Goal: Task Accomplishment & Management: Complete application form

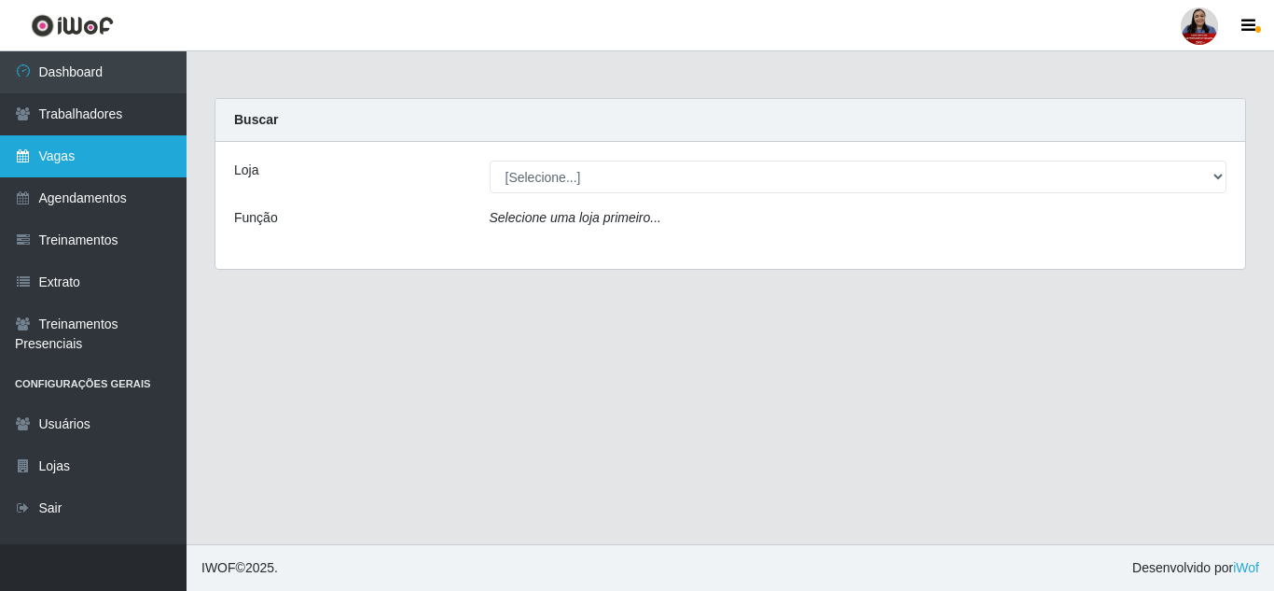
click at [35, 151] on link "Vagas" at bounding box center [93, 156] width 187 height 42
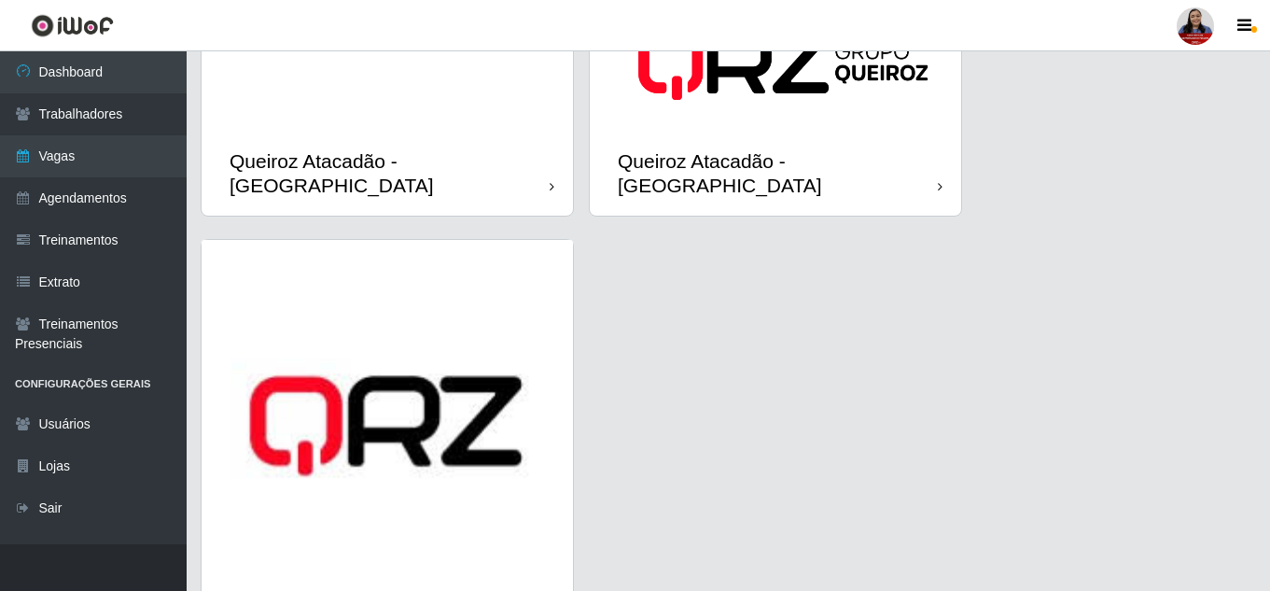
scroll to position [2815, 0]
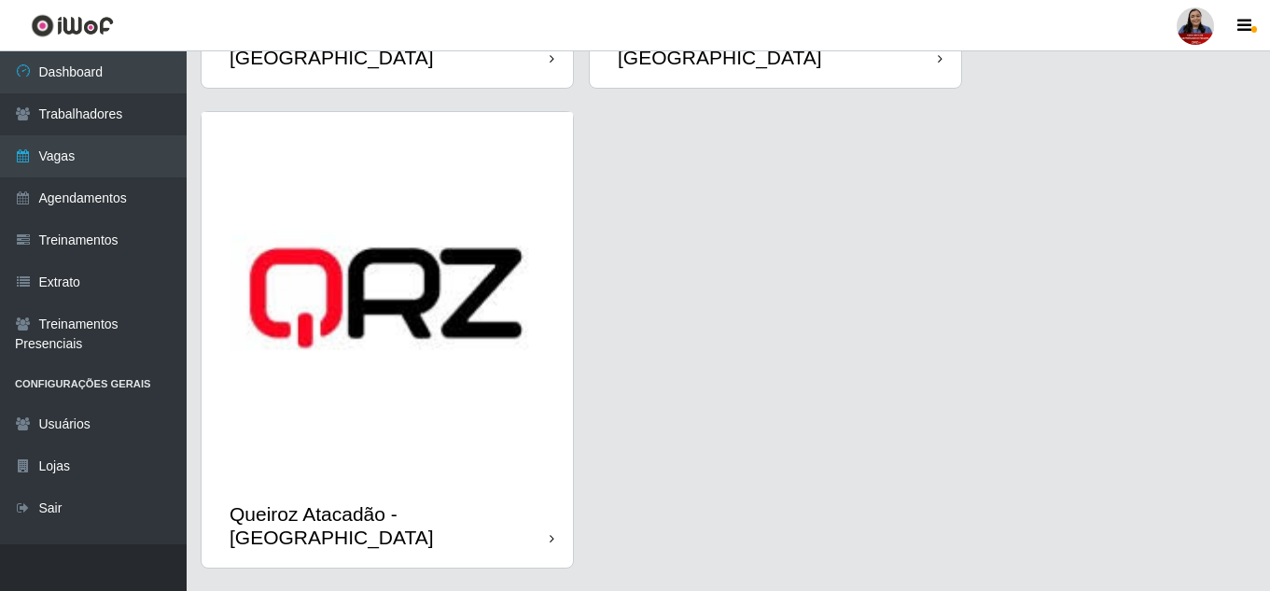
click at [437, 483] on div "Queiroz Atacadão - [GEOGRAPHIC_DATA]" at bounding box center [387, 525] width 371 height 84
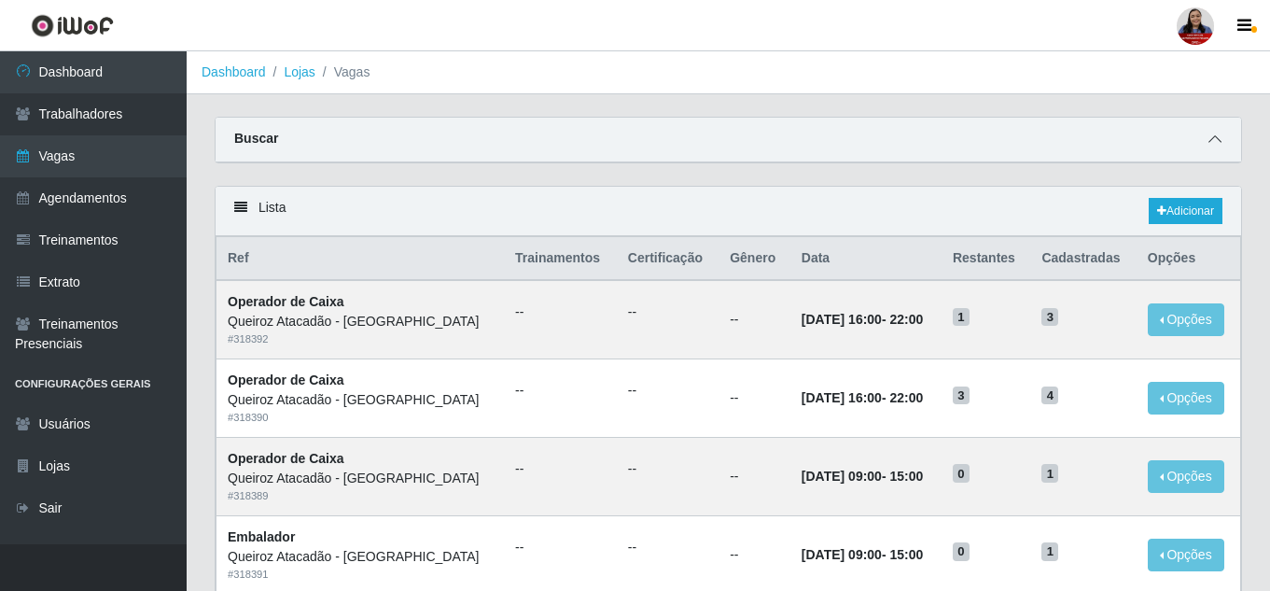
click at [1208, 140] on icon at bounding box center [1214, 138] width 13 height 13
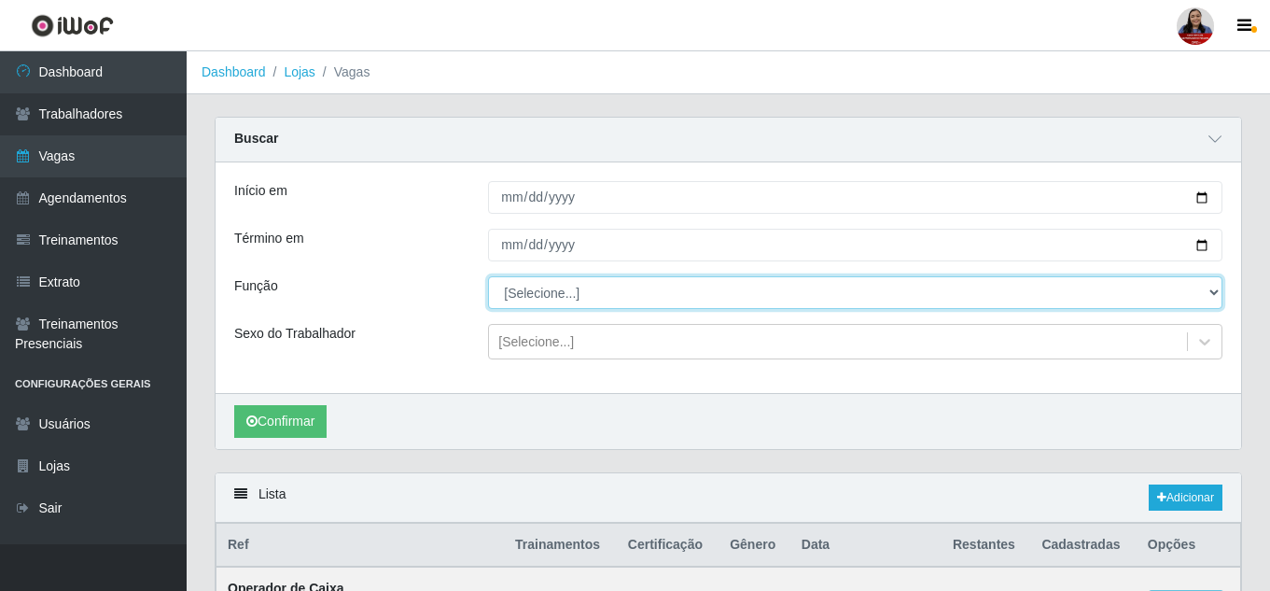
click at [883, 296] on select "[Selecione...] Embalador Embalador + Embalador ++ Operador de Caixa Operador de…" at bounding box center [855, 292] width 734 height 33
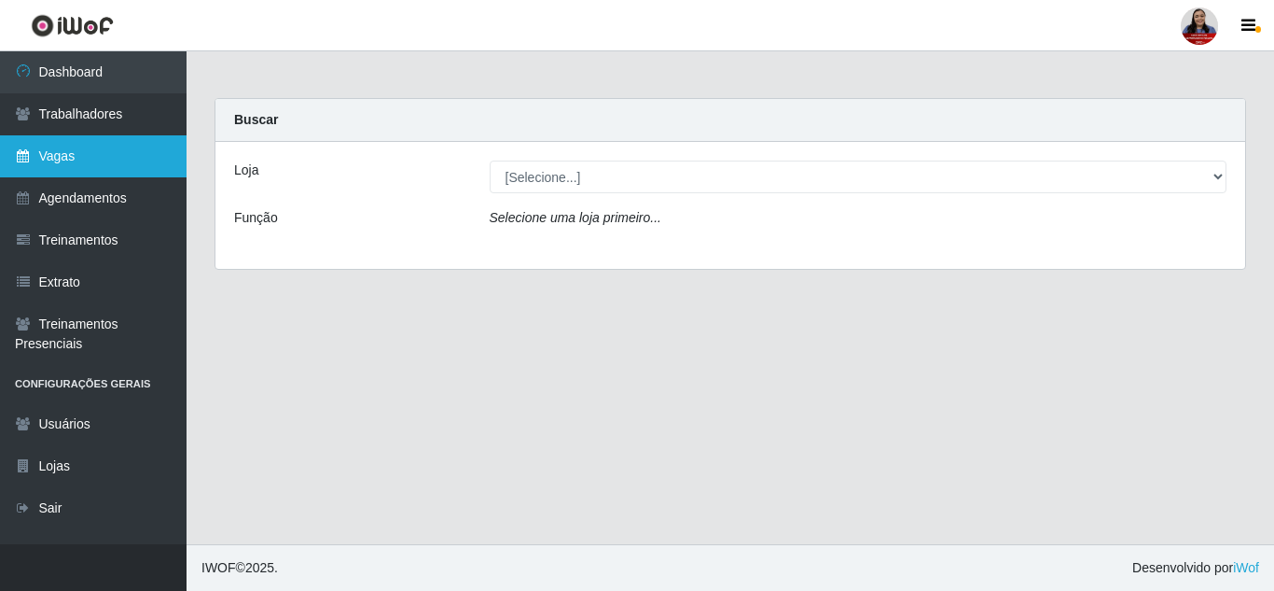
click at [110, 153] on link "Vagas" at bounding box center [93, 156] width 187 height 42
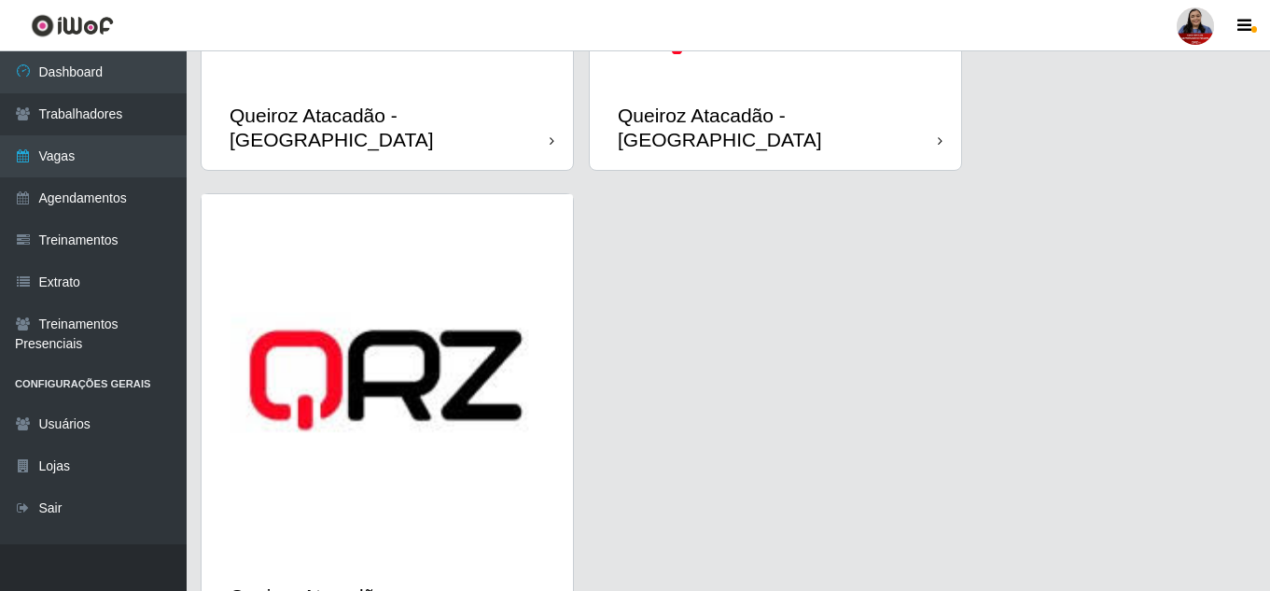
scroll to position [2815, 0]
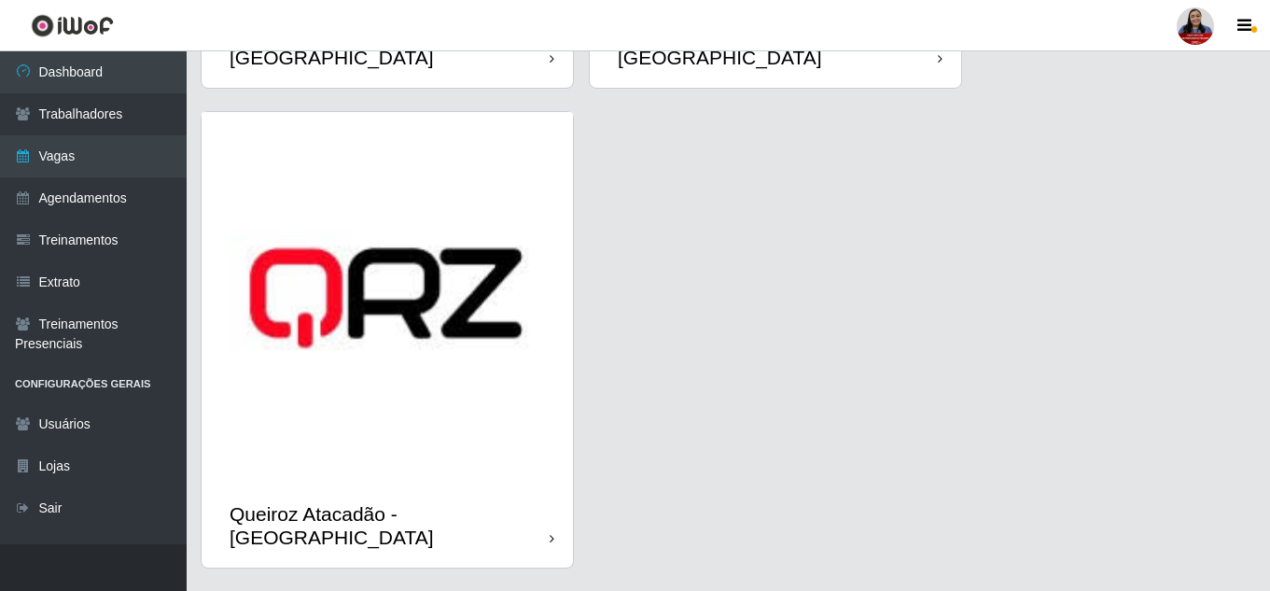
click at [502, 483] on div "Queiroz Atacadão - [GEOGRAPHIC_DATA]" at bounding box center [387, 525] width 371 height 84
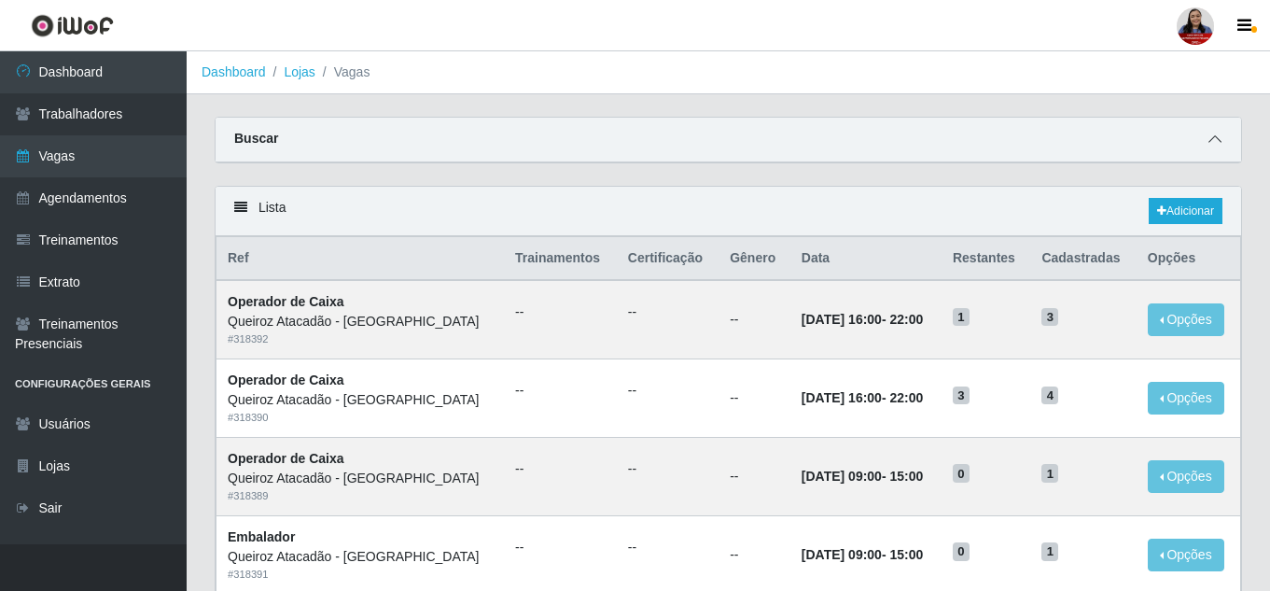
click at [1210, 139] on icon at bounding box center [1214, 138] width 13 height 13
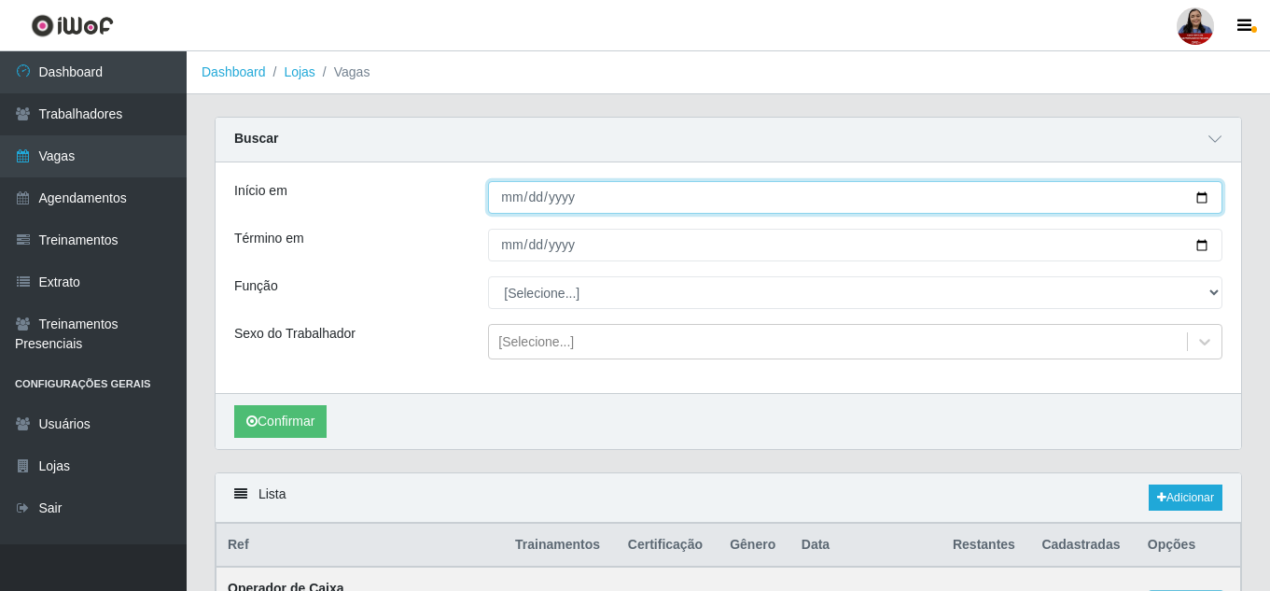
click at [1204, 197] on input "Início em" at bounding box center [855, 197] width 734 height 33
click at [1202, 203] on input "Início em" at bounding box center [855, 197] width 734 height 33
type input "[DATE]"
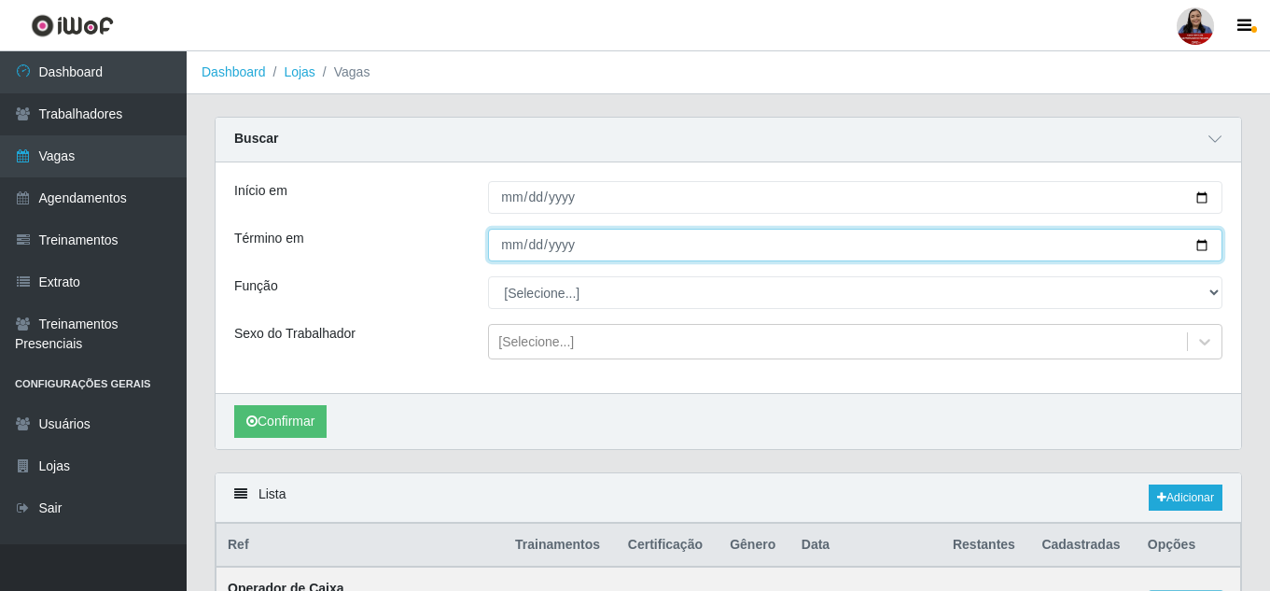
click at [1202, 253] on input "Término em" at bounding box center [855, 245] width 734 height 33
type input "[DATE]"
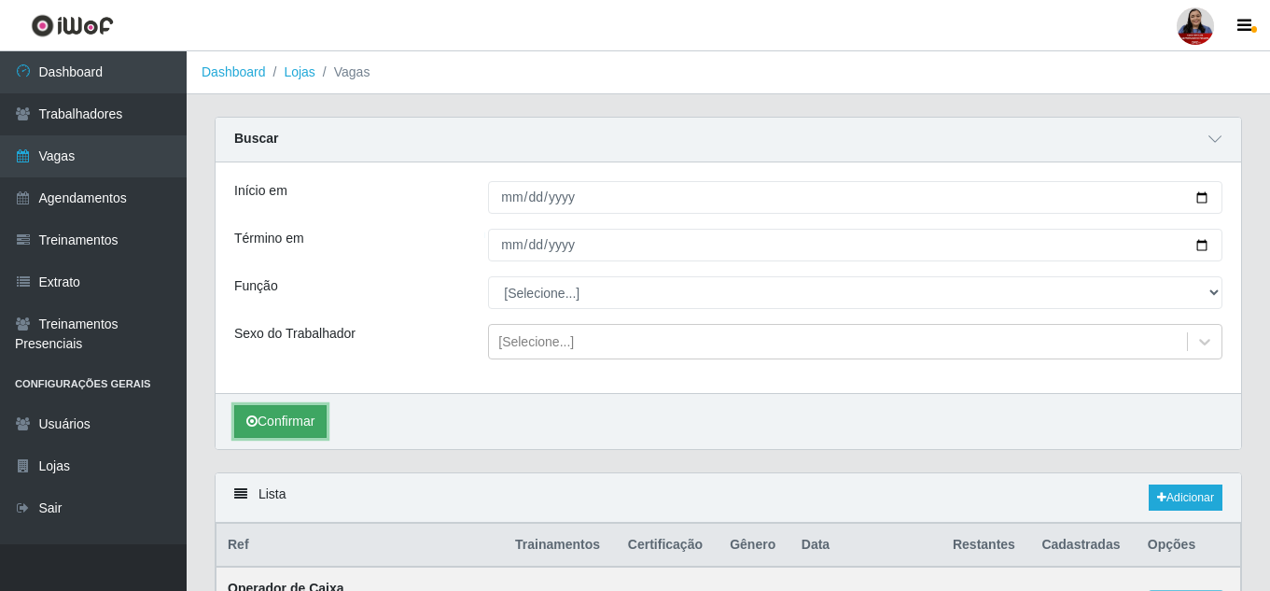
click at [286, 421] on button "Confirmar" at bounding box center [280, 421] width 92 height 33
click at [299, 82] on ol "Dashboard Lojas Vagas" at bounding box center [728, 72] width 1083 height 43
click at [299, 73] on link "Lojas" at bounding box center [299, 71] width 31 height 15
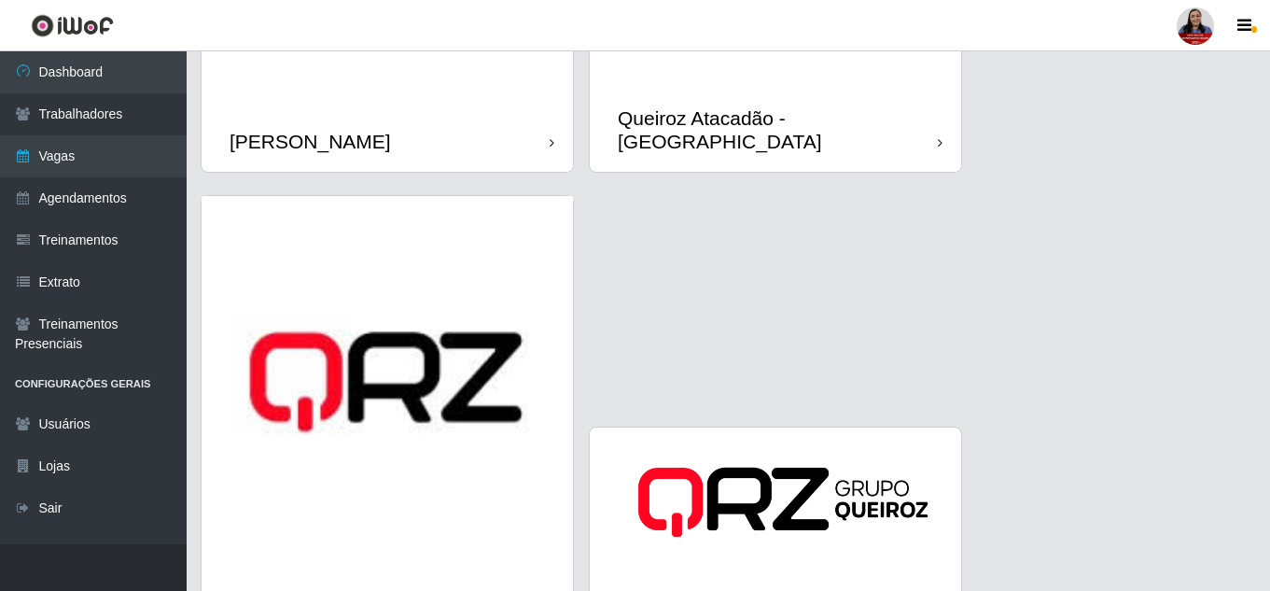
scroll to position [2255, 0]
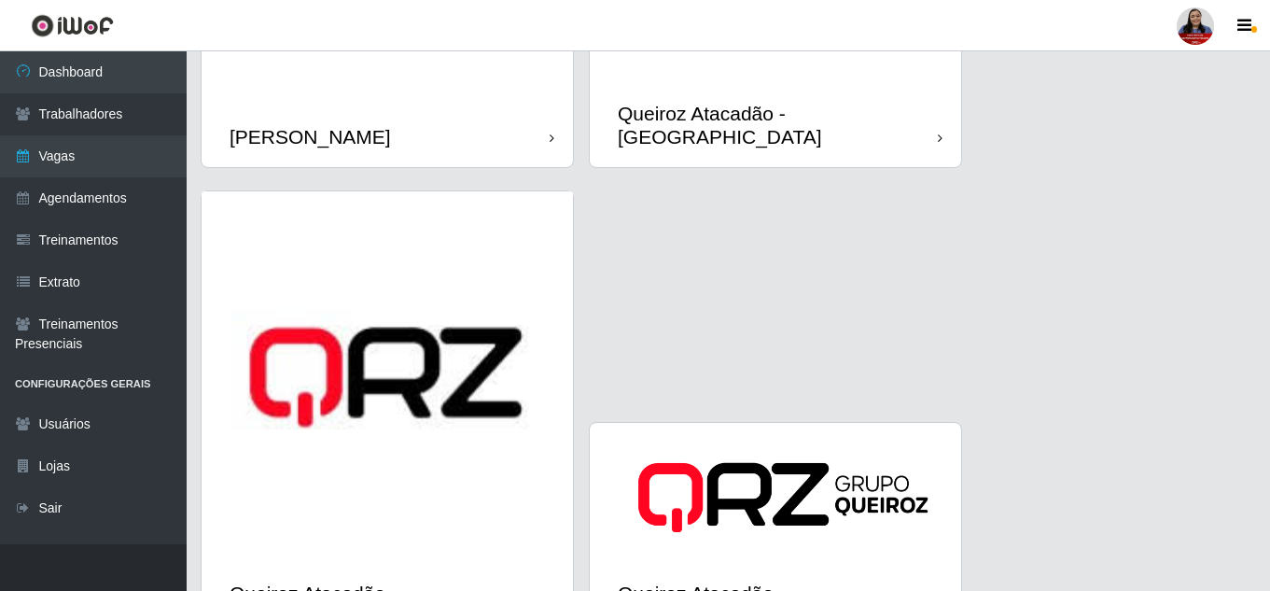
click at [359, 375] on img at bounding box center [387, 376] width 371 height 371
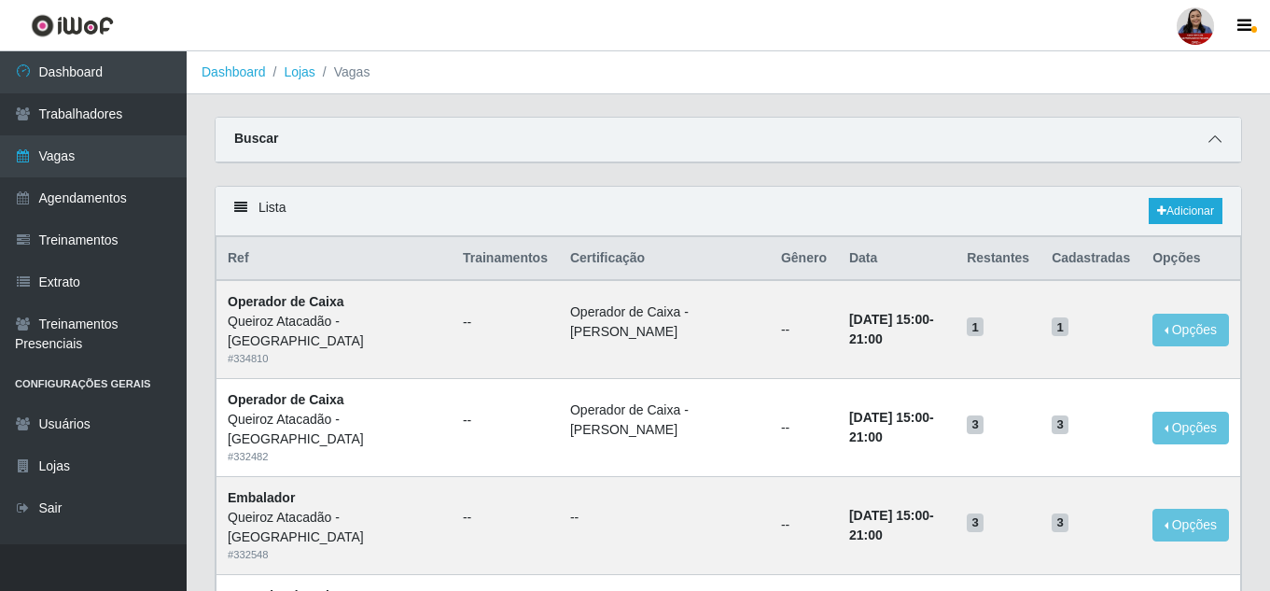
click at [1211, 136] on icon at bounding box center [1214, 138] width 13 height 13
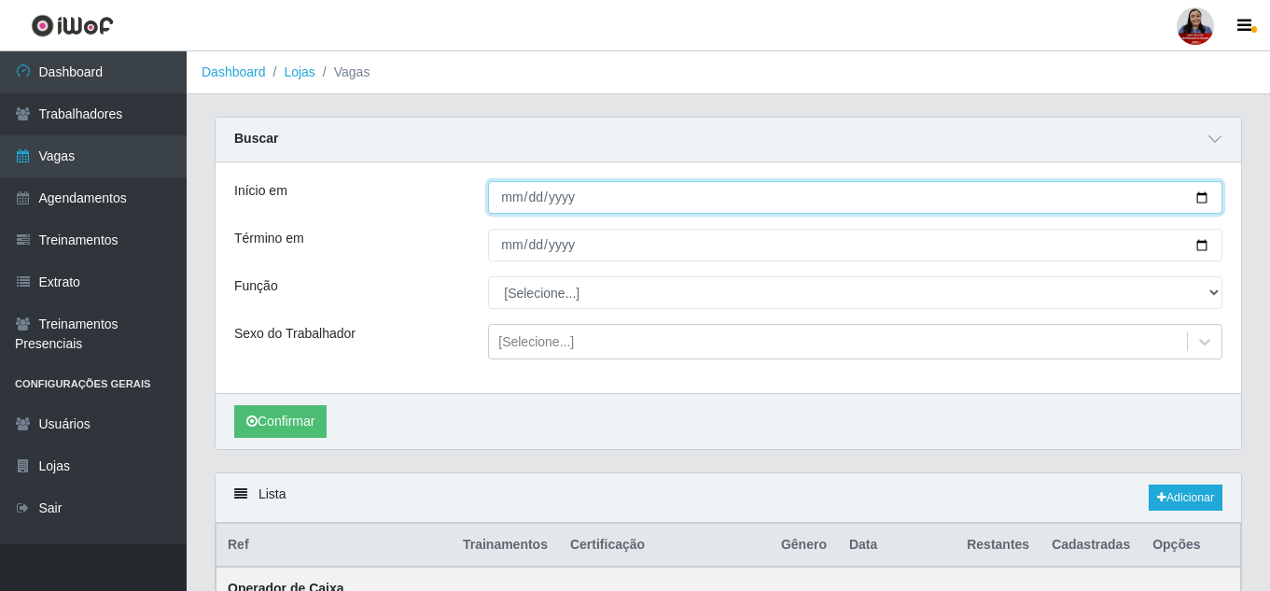
click at [1202, 200] on input "Início em" at bounding box center [855, 197] width 734 height 33
type input "[DATE]"
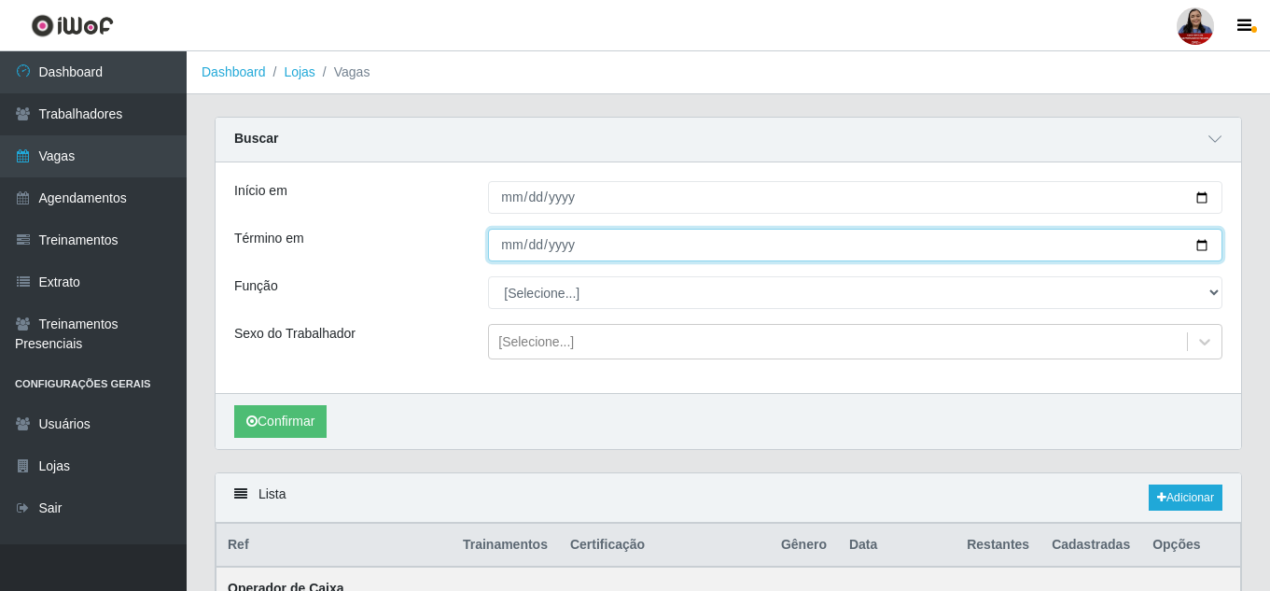
click at [1209, 245] on input "Término em" at bounding box center [855, 245] width 734 height 33
type input "[DATE]"
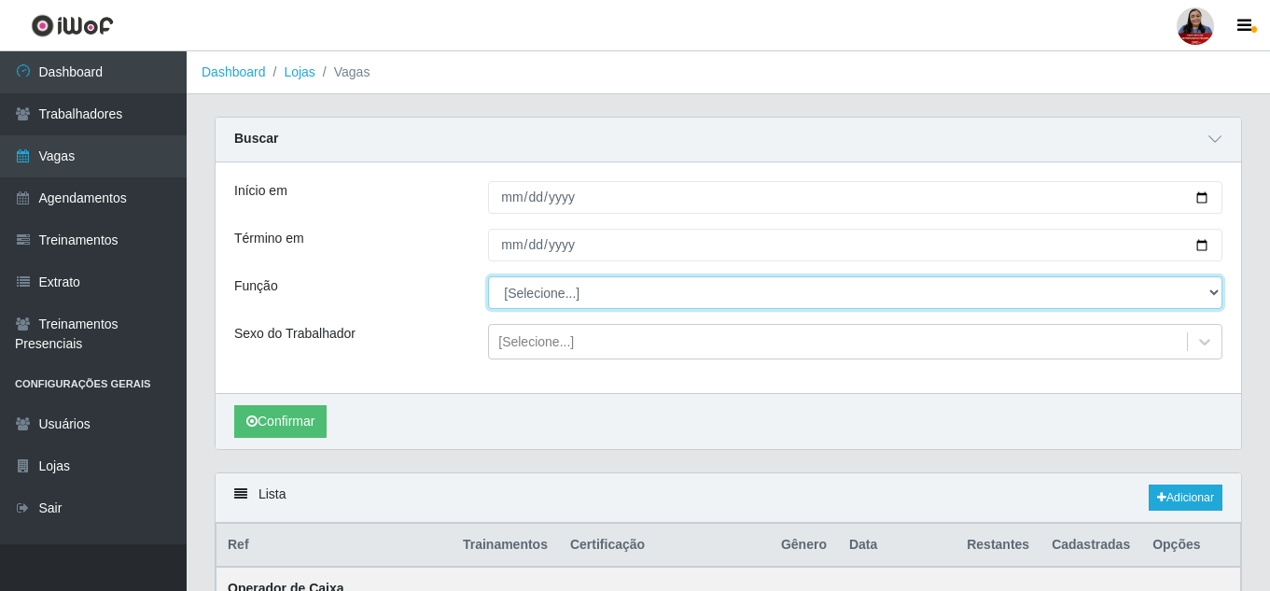
click at [600, 294] on select "[Selecione...] Embalador Embalador + Embalador ++ Operador de Caixa Operador de…" at bounding box center [855, 292] width 734 height 33
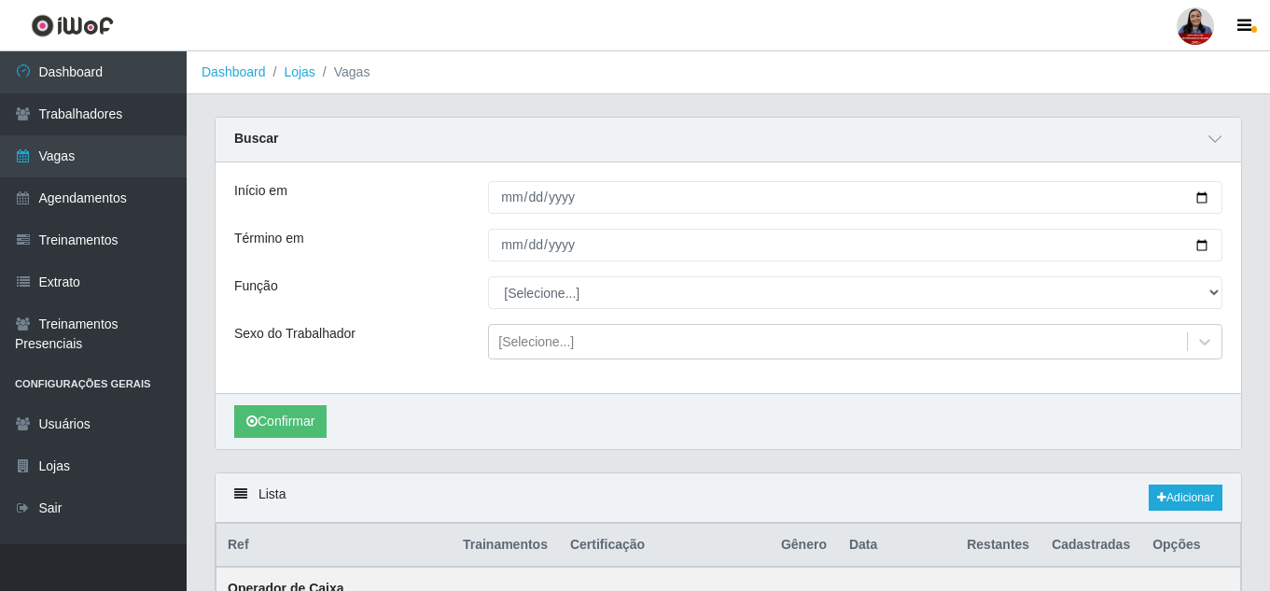
click at [456, 275] on div "Início em [DATE] Término em [DATE] Função [Selecione...] Embalador Embalador + …" at bounding box center [728, 277] width 1025 height 230
click at [317, 415] on button "Confirmar" at bounding box center [280, 421] width 92 height 33
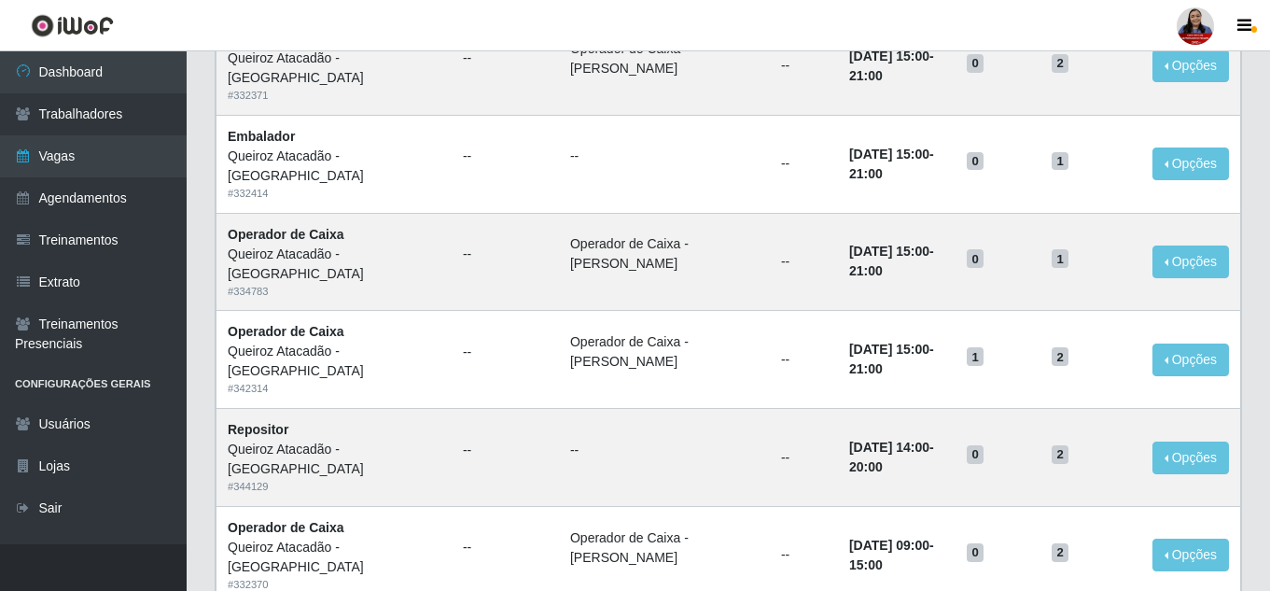
scroll to position [746, 0]
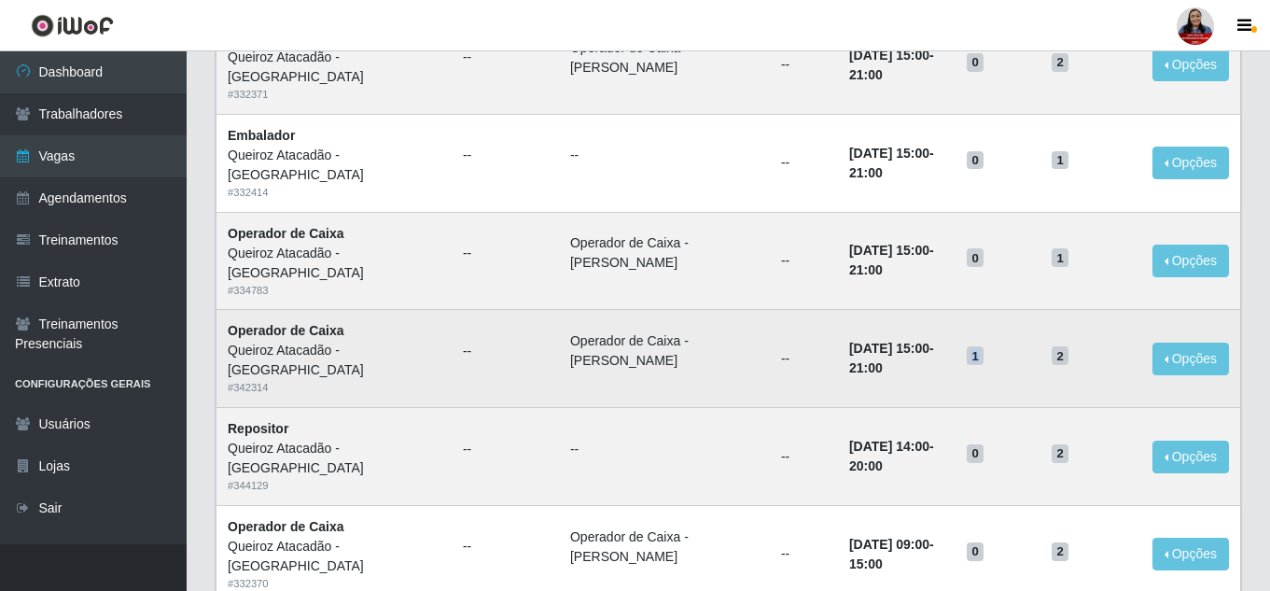
drag, startPoint x: 973, startPoint y: 356, endPoint x: 991, endPoint y: 356, distance: 17.7
click at [991, 356] on td "1" at bounding box center [997, 359] width 85 height 98
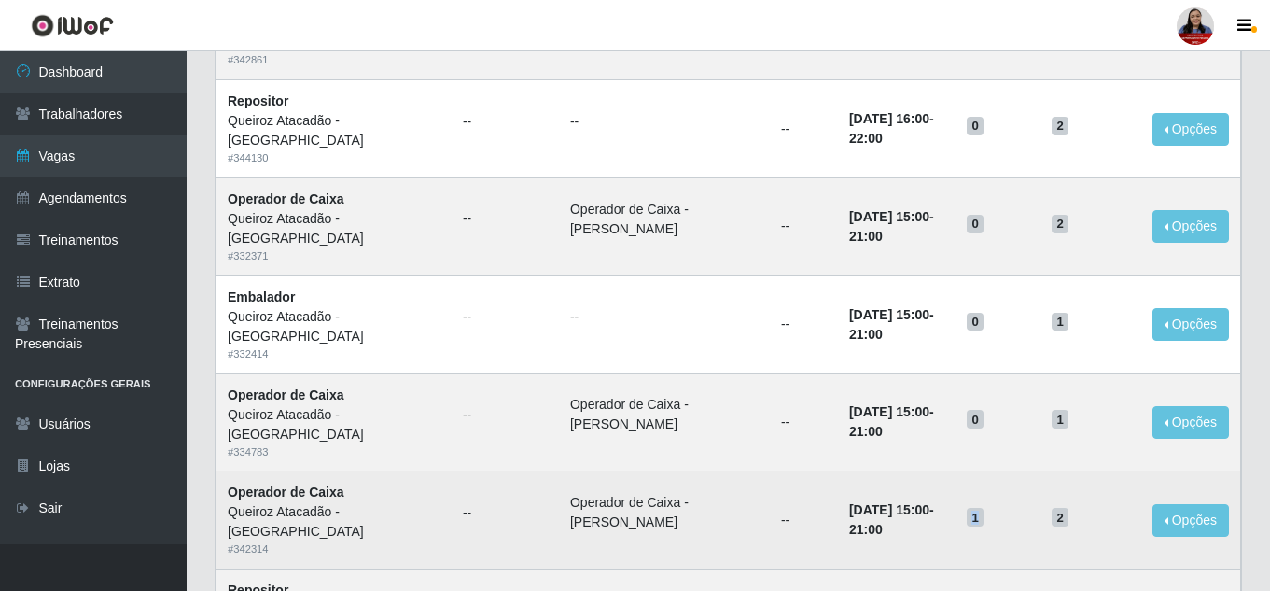
scroll to position [624, 0]
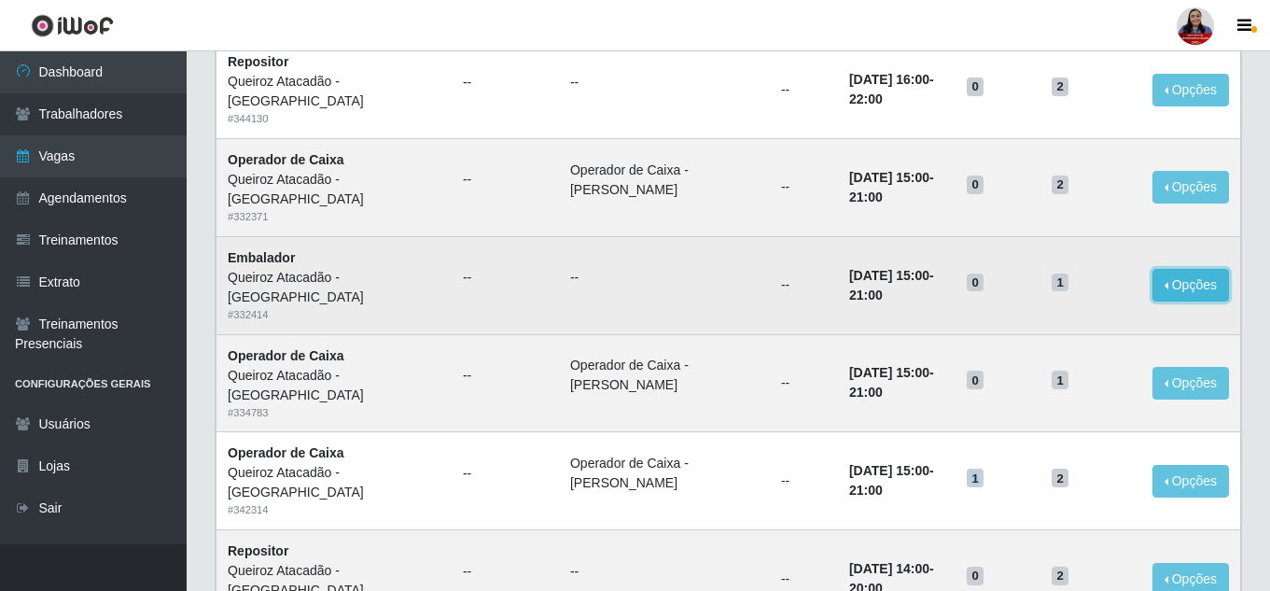
click at [1185, 282] on button "Opções" at bounding box center [1190, 285] width 77 height 33
click at [1056, 285] on link "Editar" at bounding box center [1047, 288] width 53 height 15
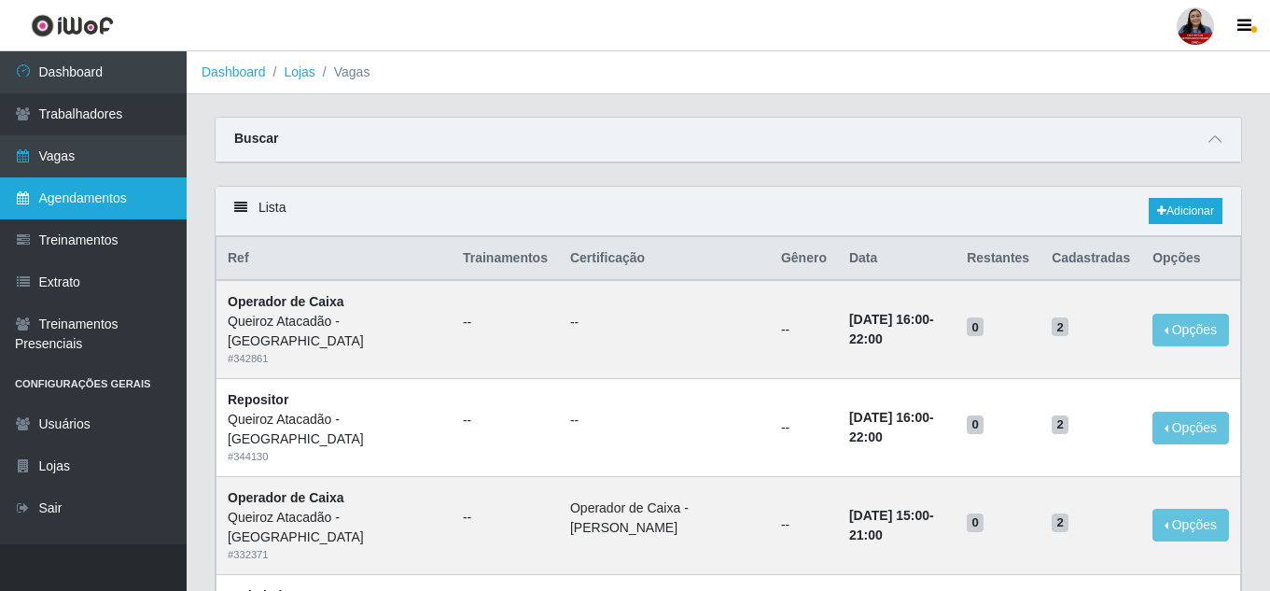
click at [88, 198] on link "Agendamentos" at bounding box center [93, 198] width 187 height 42
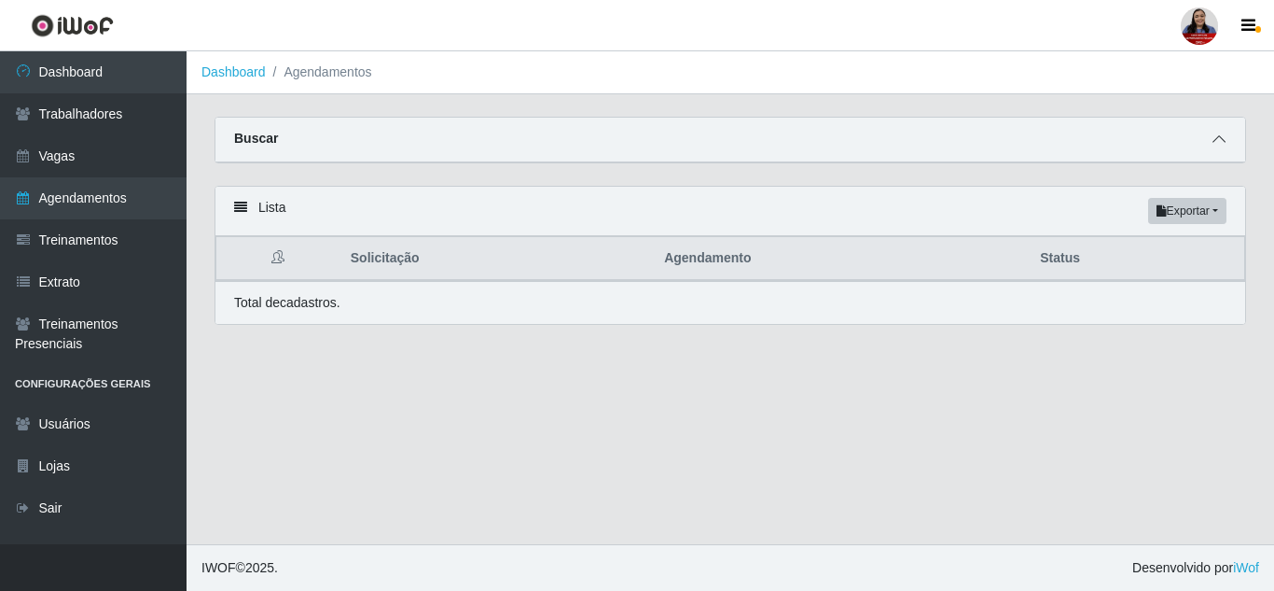
click at [1218, 140] on icon at bounding box center [1219, 138] width 13 height 13
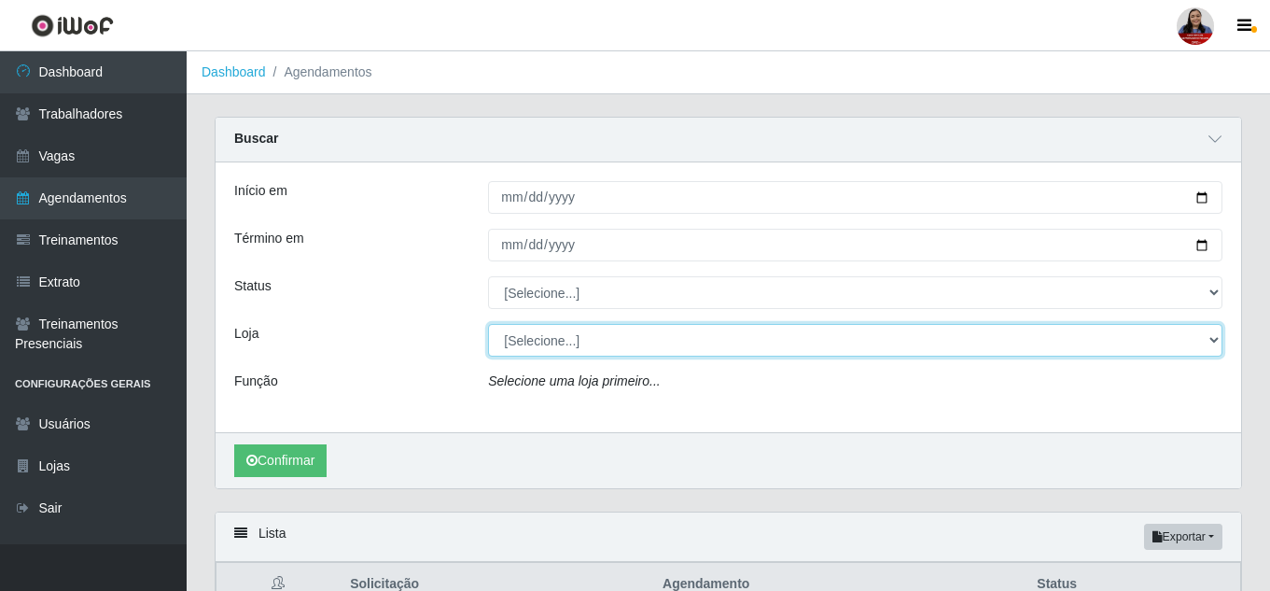
click at [756, 353] on select "[Selecione...] Hiper [GEOGRAPHIC_DATA] - [GEOGRAPHIC_DATA] Hiper Queiroz - Boa …" at bounding box center [855, 340] width 734 height 33
select select "514"
click at [488, 325] on select "[Selecione...] Hiper [GEOGRAPHIC_DATA] - [GEOGRAPHIC_DATA] Hiper Queiroz - Boa …" at bounding box center [855, 340] width 734 height 33
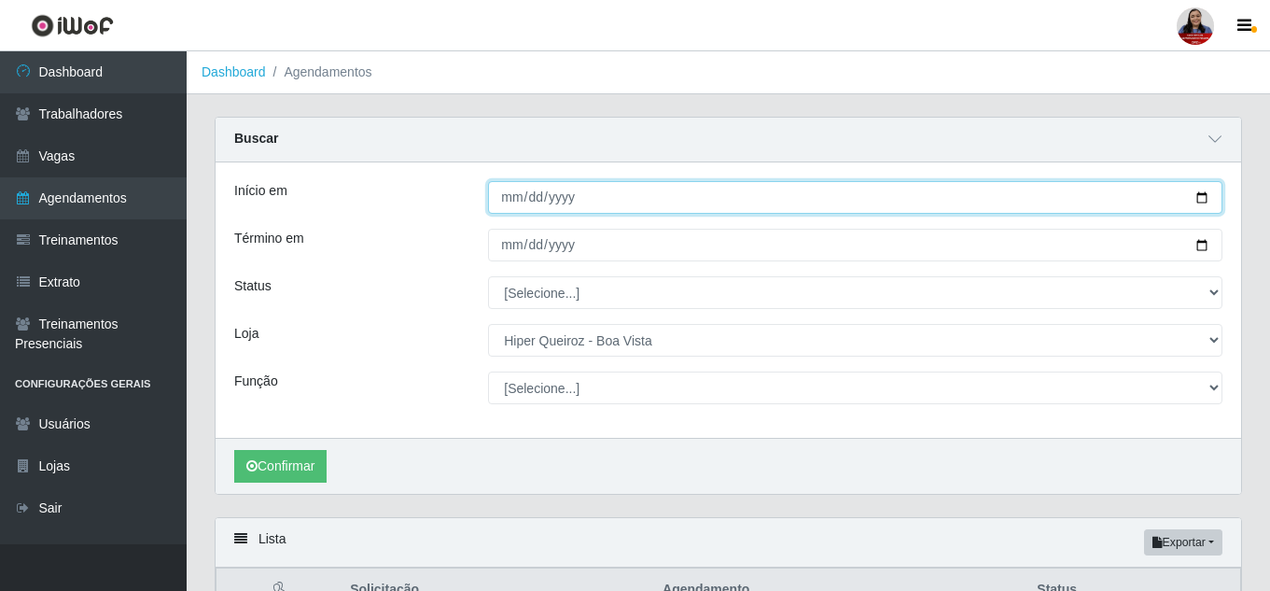
click at [1205, 201] on input "Início em" at bounding box center [855, 197] width 734 height 33
type input "[DATE]"
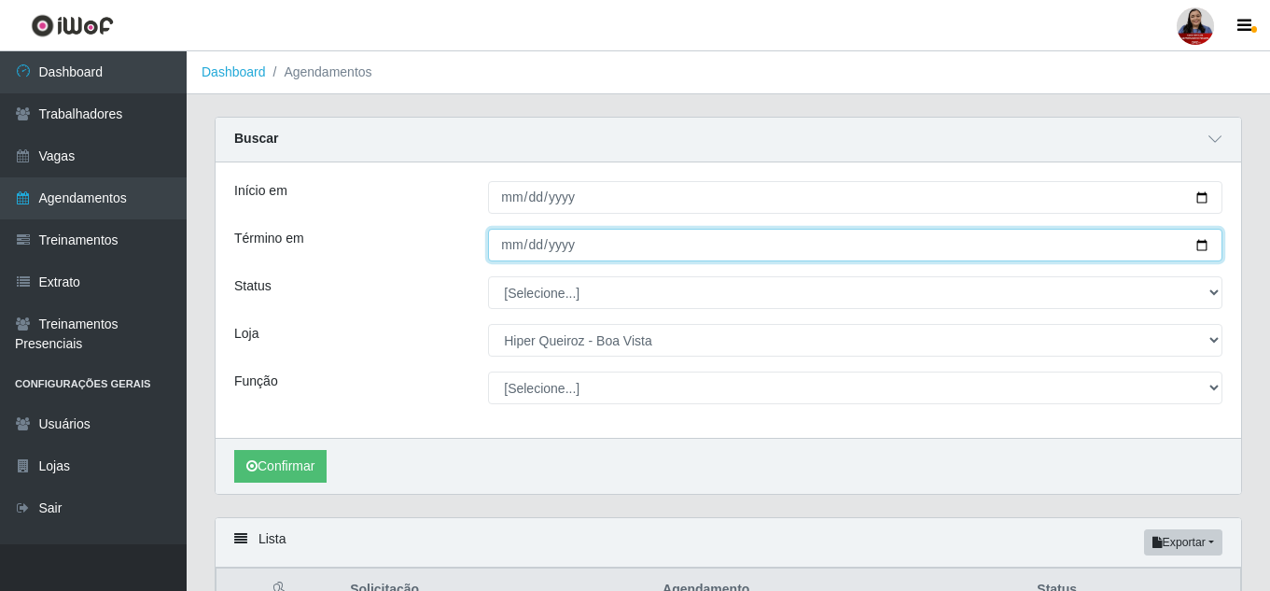
click at [1210, 244] on input "Término em" at bounding box center [855, 245] width 734 height 33
click at [1203, 246] on input "Término em" at bounding box center [855, 245] width 734 height 33
type input "[DATE]"
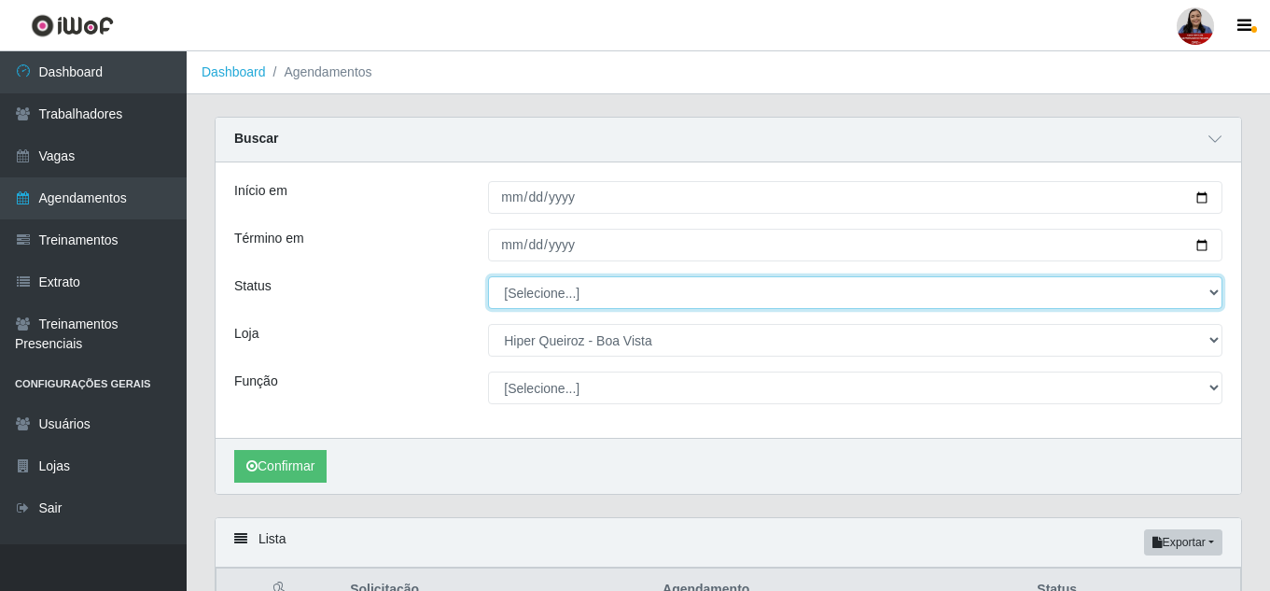
click at [538, 294] on select "[Selecione...] AGENDADO AGUARDANDO LIBERAR EM ANDAMENTO EM REVISÃO FINALIZADO C…" at bounding box center [855, 292] width 734 height 33
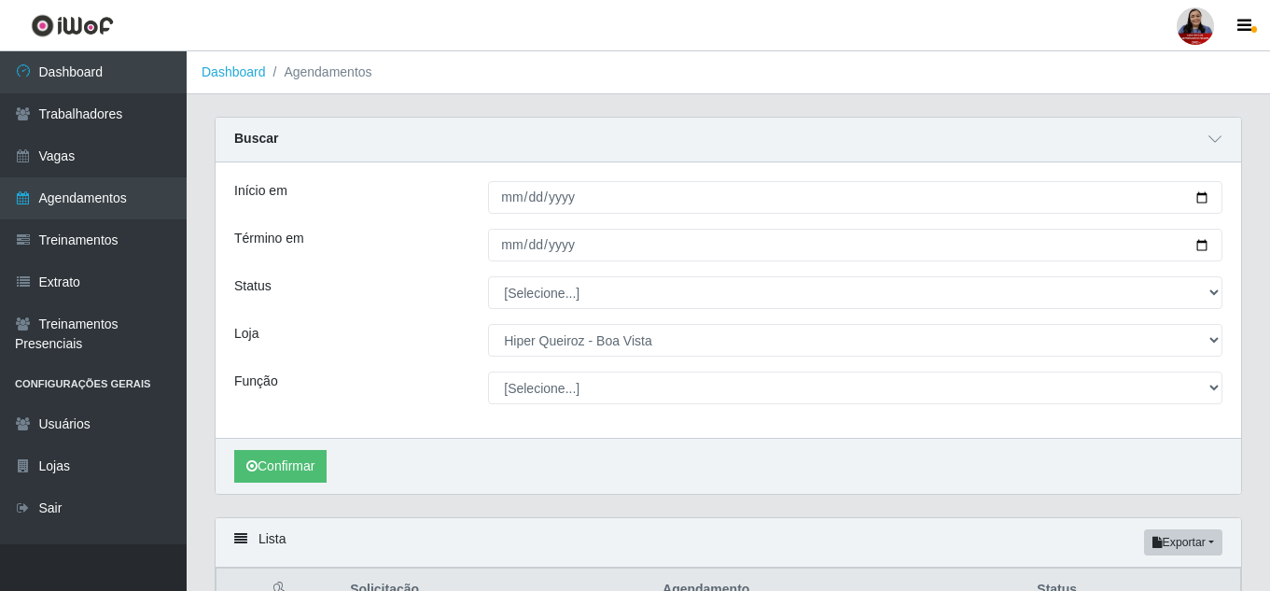
click at [430, 279] on div "Status" at bounding box center [347, 292] width 254 height 33
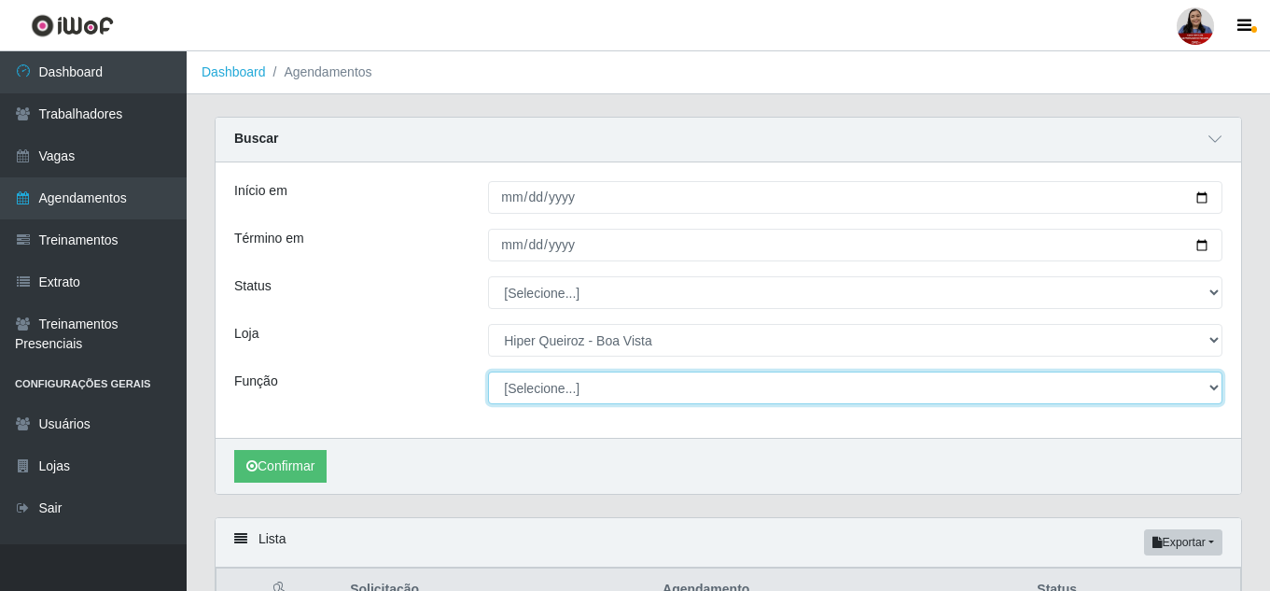
click at [517, 393] on select "[Selecione...] Embalador Embalador + Embalador ++ Operador de Caixa Operador de…" at bounding box center [855, 387] width 734 height 33
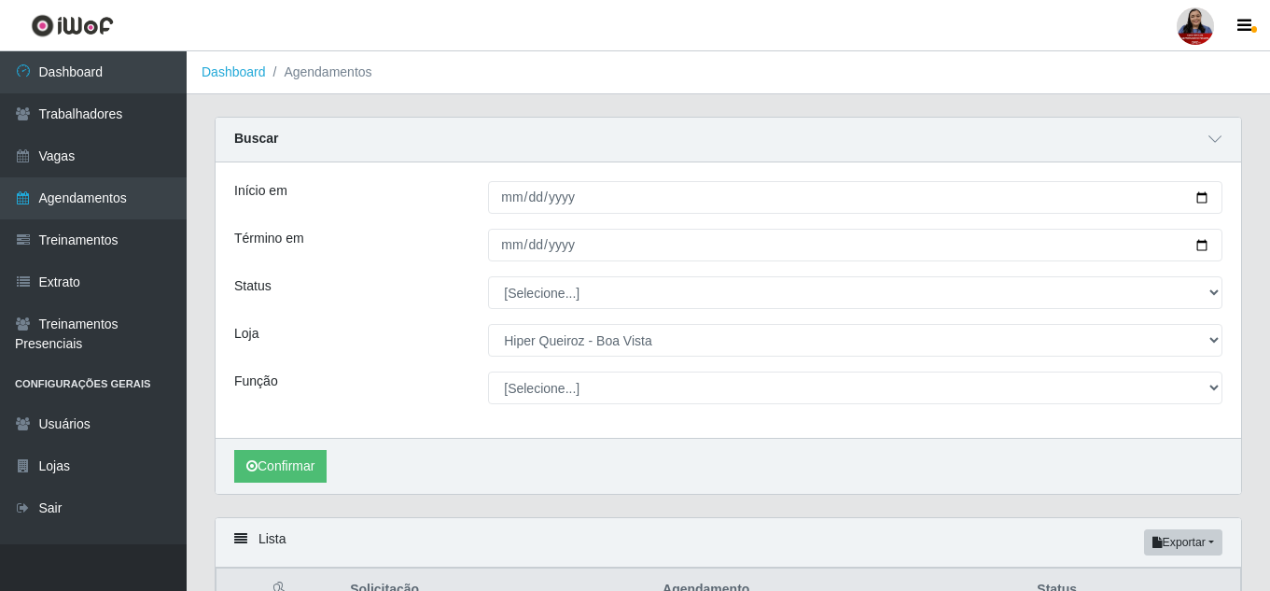
click at [450, 361] on div "Início em [DATE] Término em [DATE] Status [Selecione...] AGENDADO AGUARDANDO LI…" at bounding box center [728, 299] width 1025 height 275
click at [305, 468] on button "Confirmar" at bounding box center [280, 466] width 92 height 33
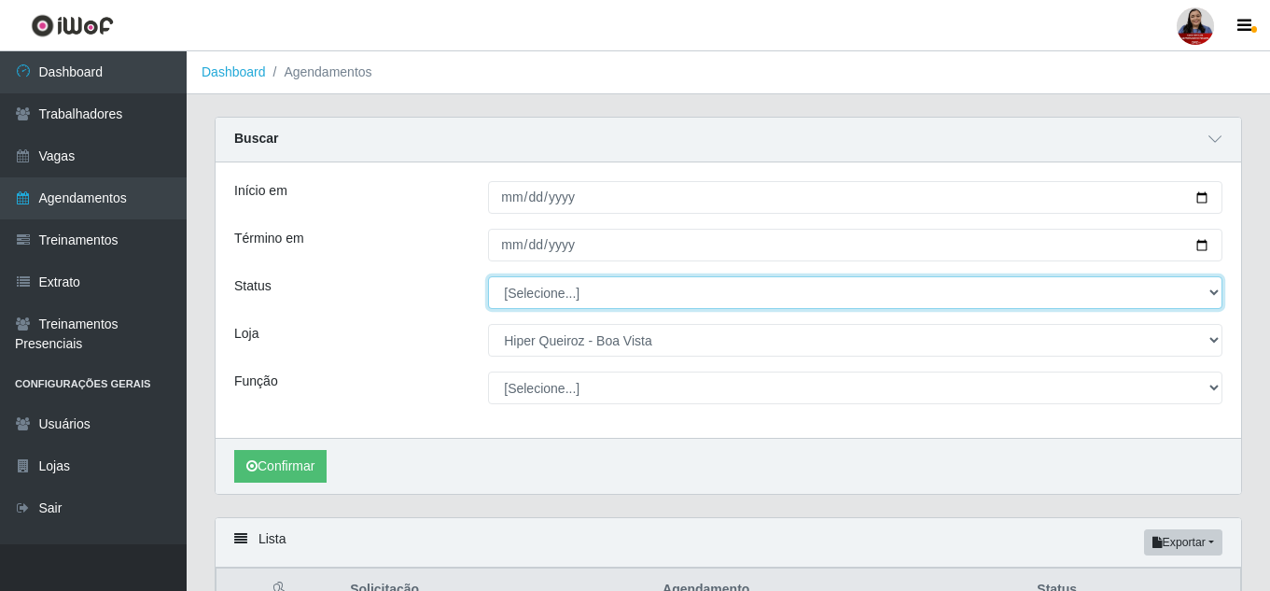
click at [601, 296] on select "[Selecione...] AGENDADO AGUARDANDO LIBERAR EM ANDAMENTO EM REVISÃO FINALIZADO C…" at bounding box center [855, 292] width 734 height 33
select select "FINALIZADO"
click at [488, 277] on select "[Selecione...] AGENDADO AGUARDANDO LIBERAR EM ANDAMENTO EM REVISÃO FINALIZADO C…" at bounding box center [855, 292] width 734 height 33
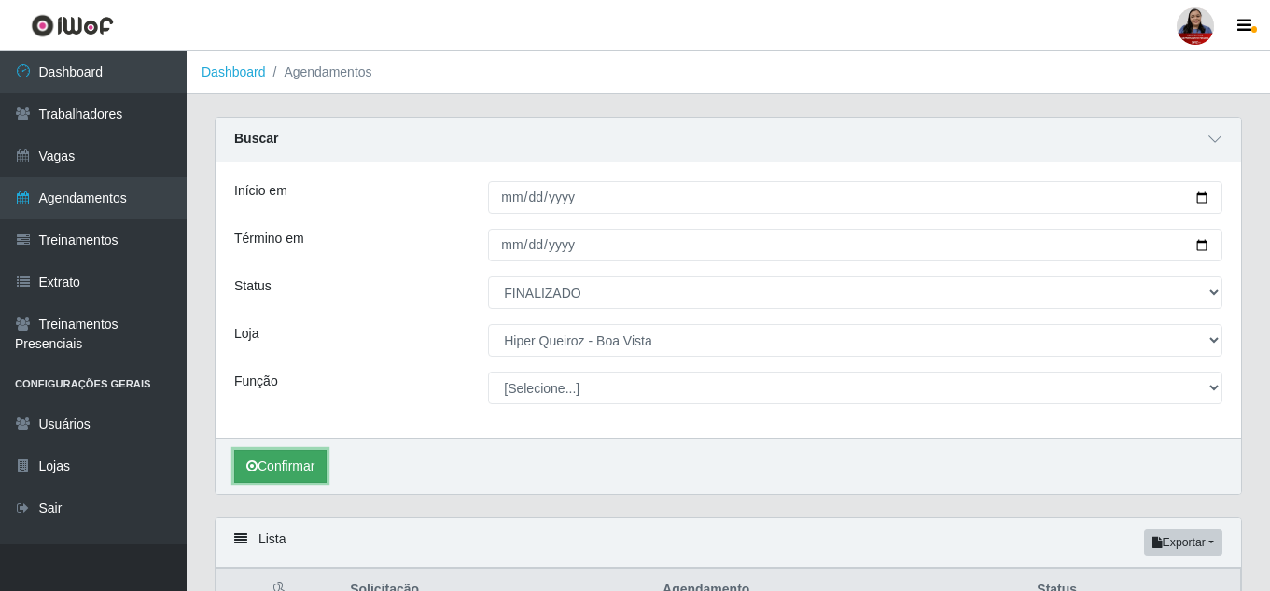
click at [272, 458] on button "Confirmar" at bounding box center [280, 466] width 92 height 33
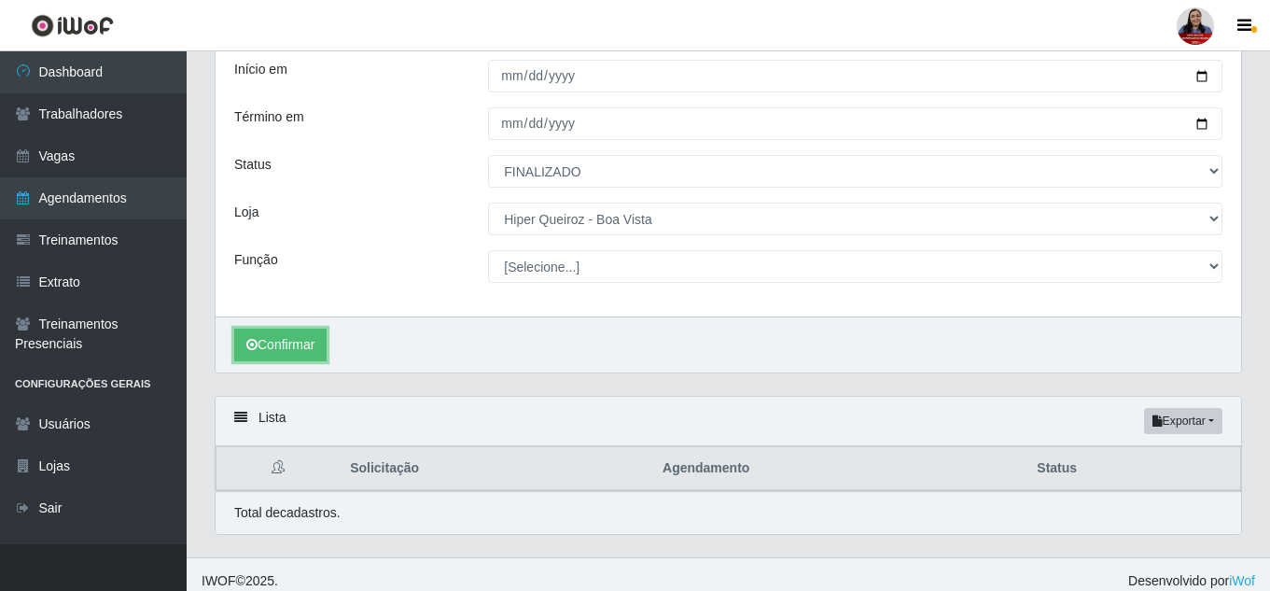
scroll to position [135, 0]
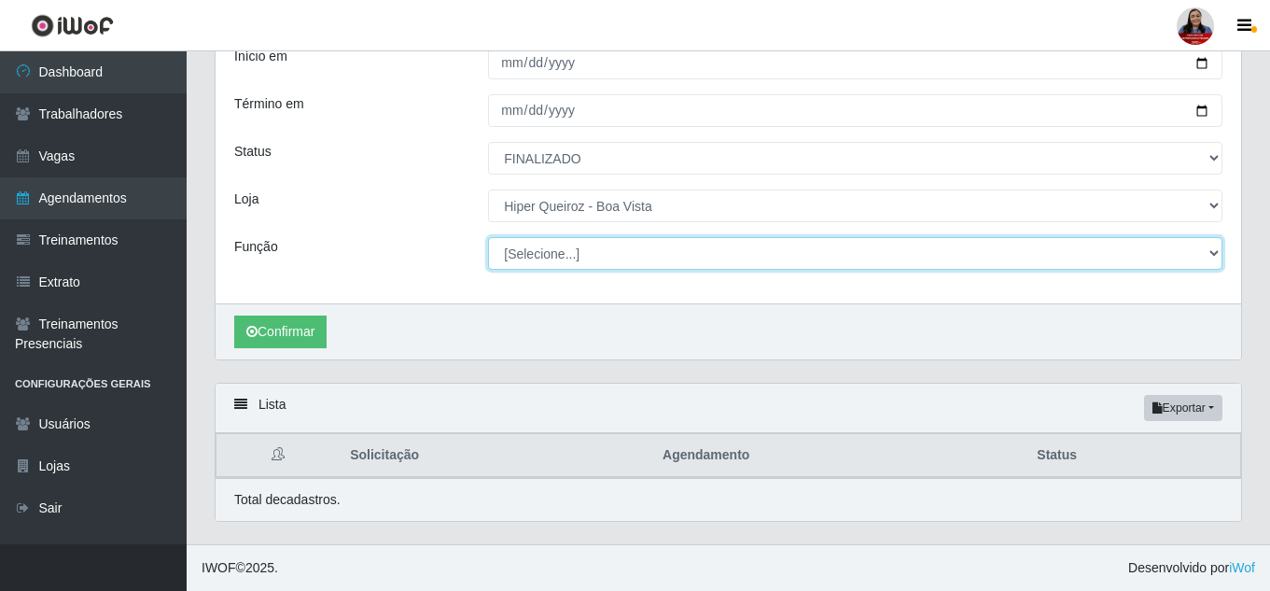
click at [585, 261] on select "[Selecione...] Embalador Embalador + Embalador ++ Operador de Caixa Operador de…" at bounding box center [855, 253] width 734 height 33
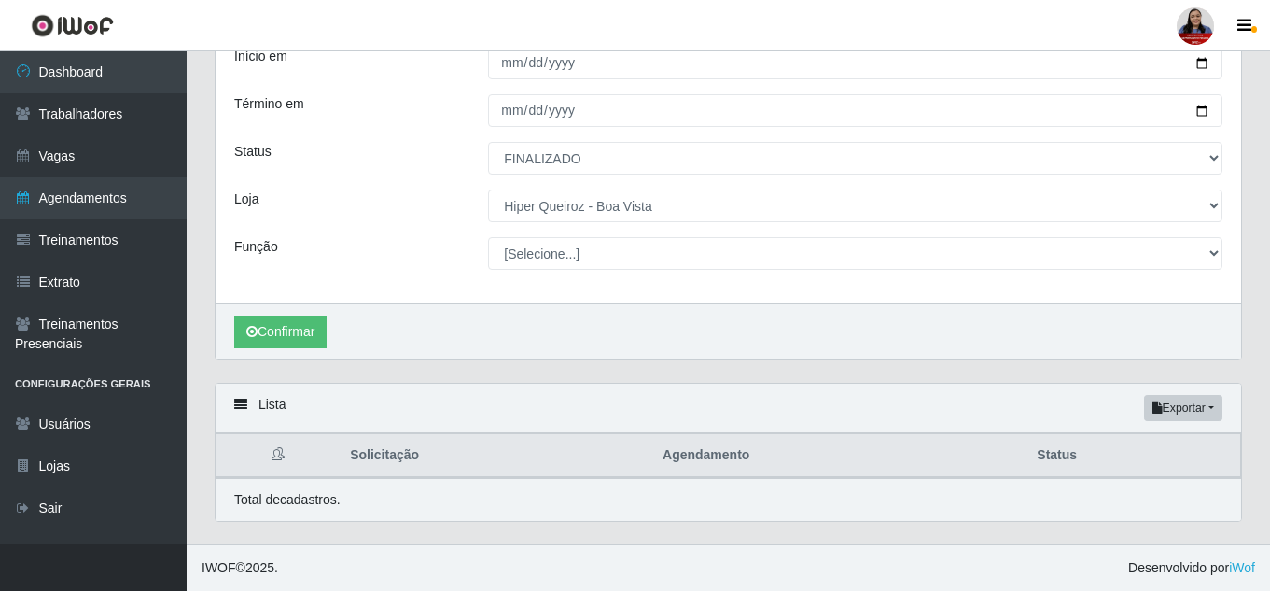
click at [406, 274] on div "Início em [DATE] Término em [DATE] Status [Selecione...] AGENDADO AGUARDANDO LI…" at bounding box center [728, 165] width 1025 height 275
click at [290, 341] on button "Confirmar" at bounding box center [280, 331] width 92 height 33
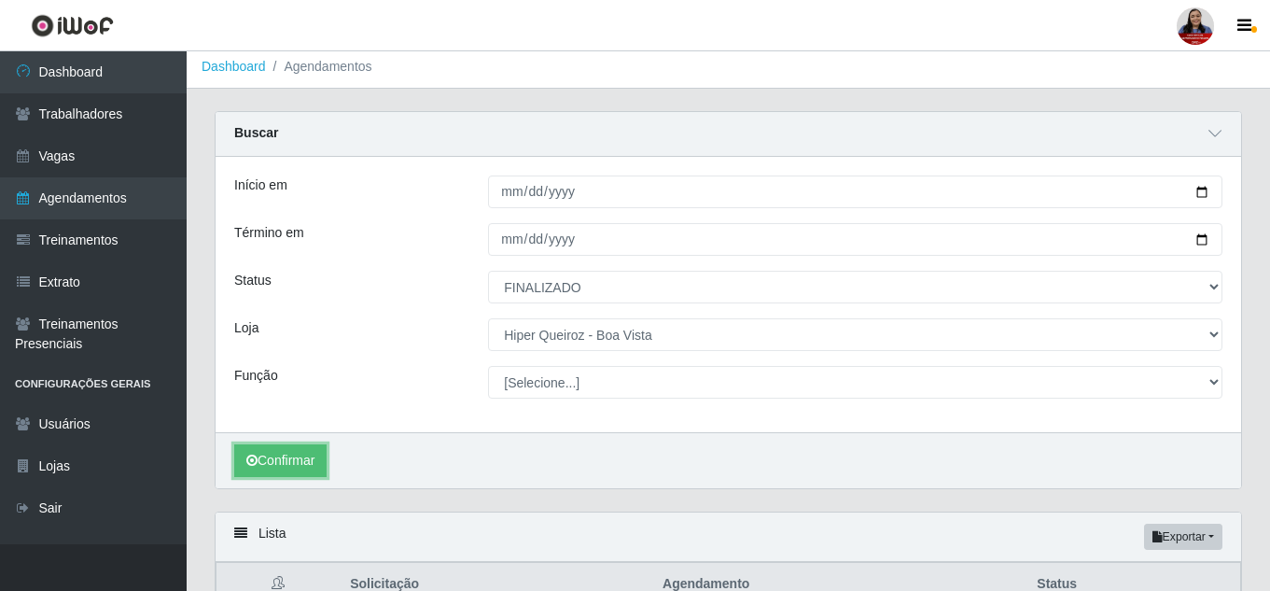
scroll to position [0, 0]
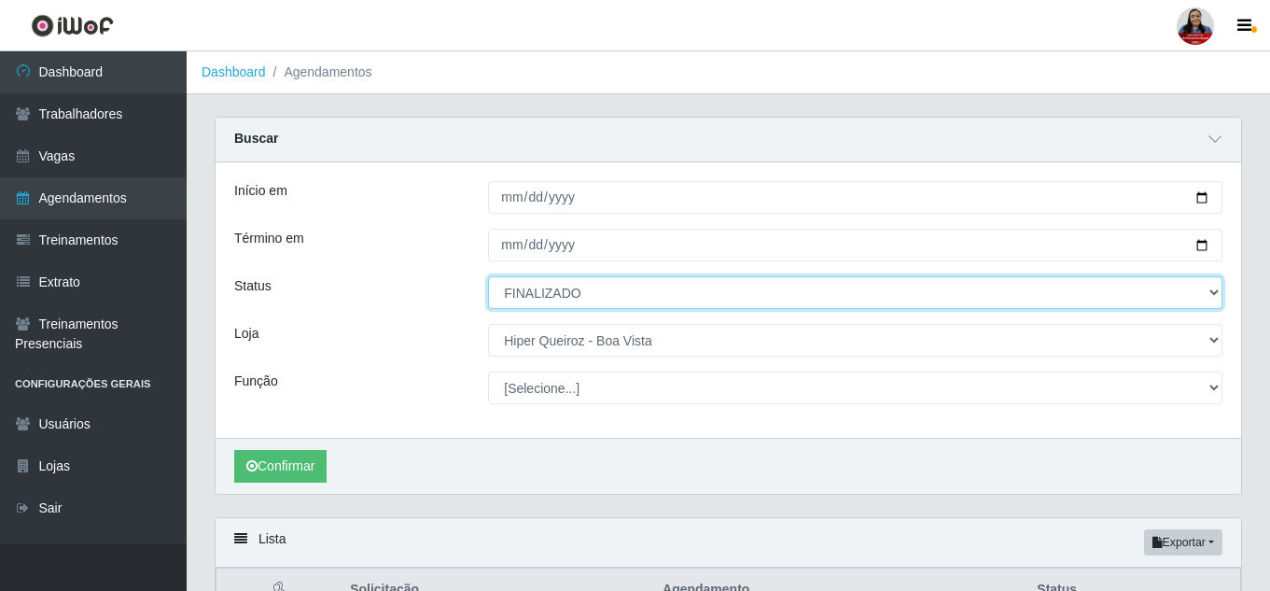
click at [632, 299] on select "[Selecione...] AGENDADO AGUARDANDO LIBERAR EM ANDAMENTO EM REVISÃO FINALIZADO C…" at bounding box center [855, 292] width 734 height 33
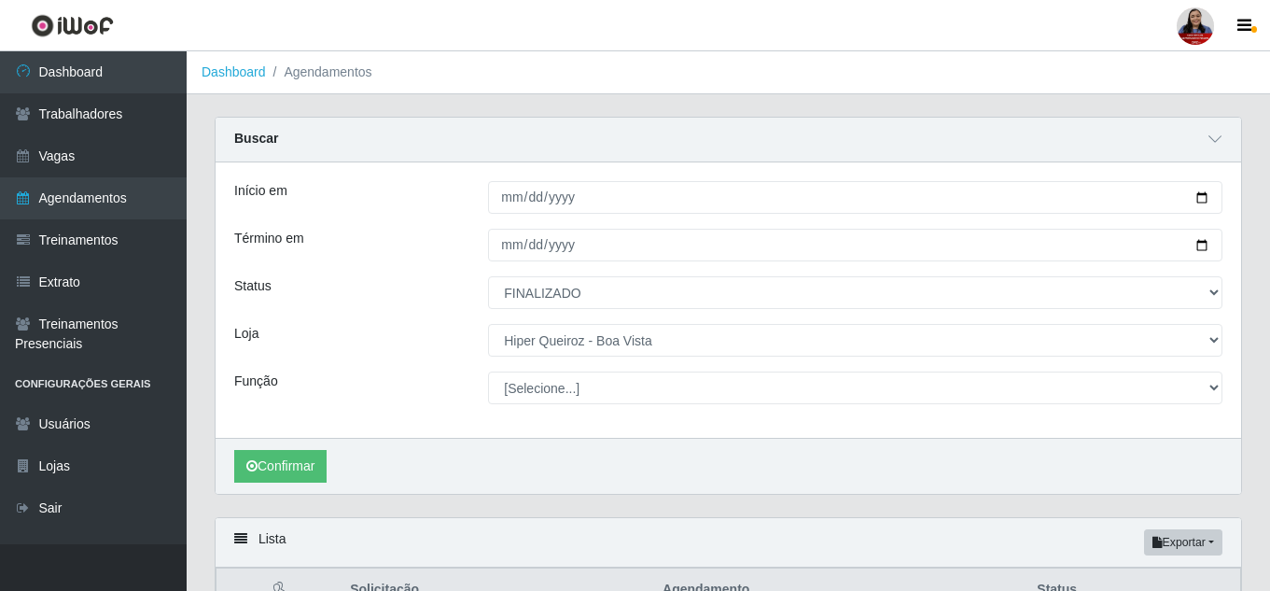
click at [425, 362] on div "Início em [DATE] Término em [DATE] Status [Selecione...] AGENDADO AGUARDANDO LI…" at bounding box center [728, 299] width 1025 height 275
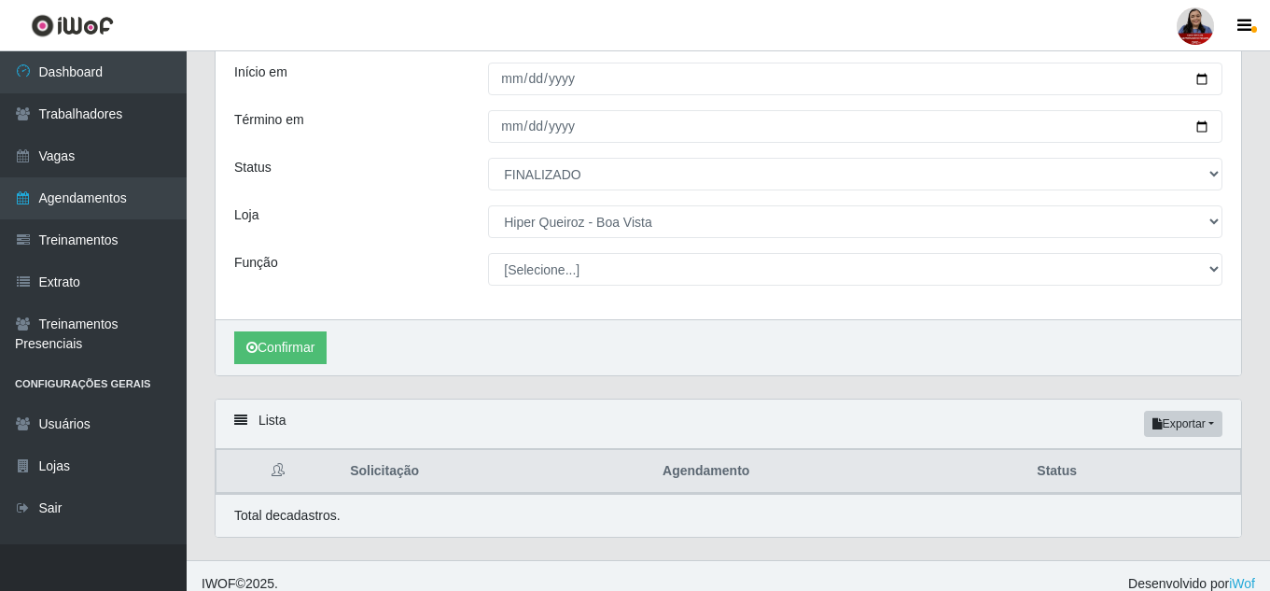
scroll to position [135, 0]
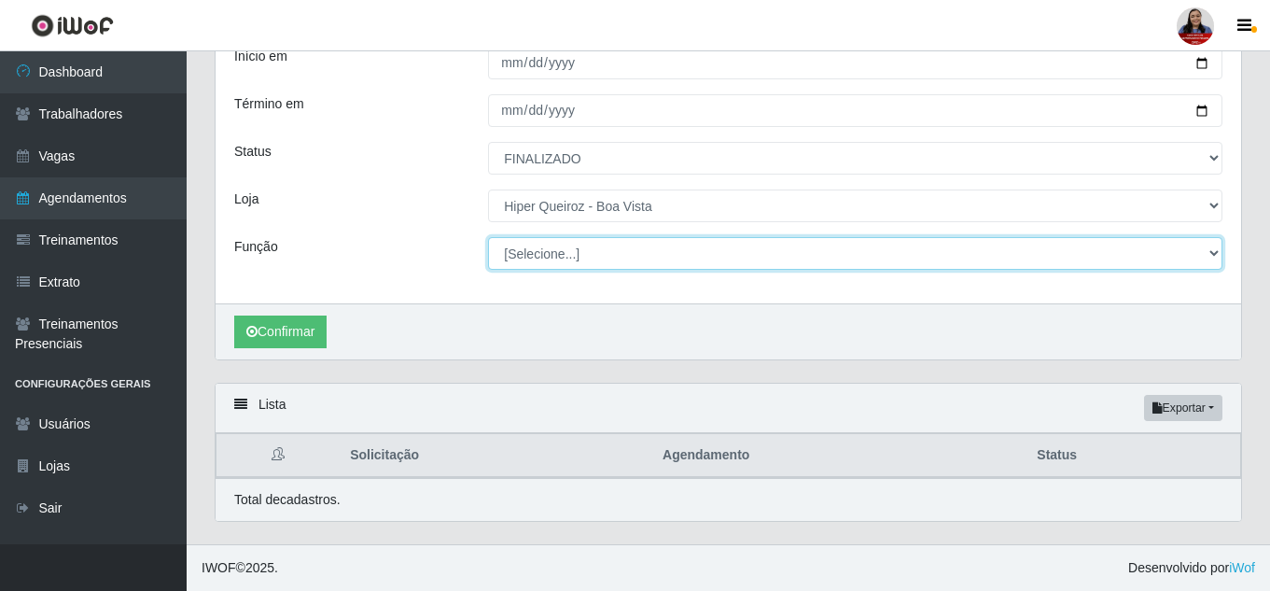
click at [553, 258] on select "[Selecione...] Embalador Embalador + Embalador ++ Operador de Caixa Operador de…" at bounding box center [855, 253] width 734 height 33
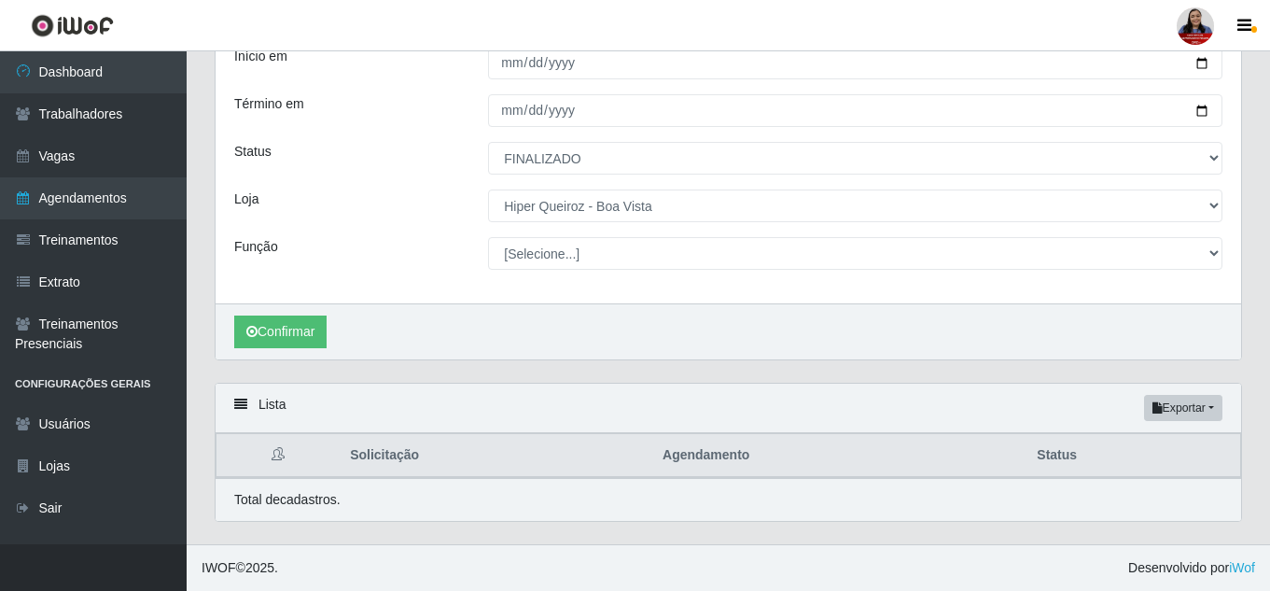
click at [439, 246] on div "Função" at bounding box center [347, 253] width 254 height 33
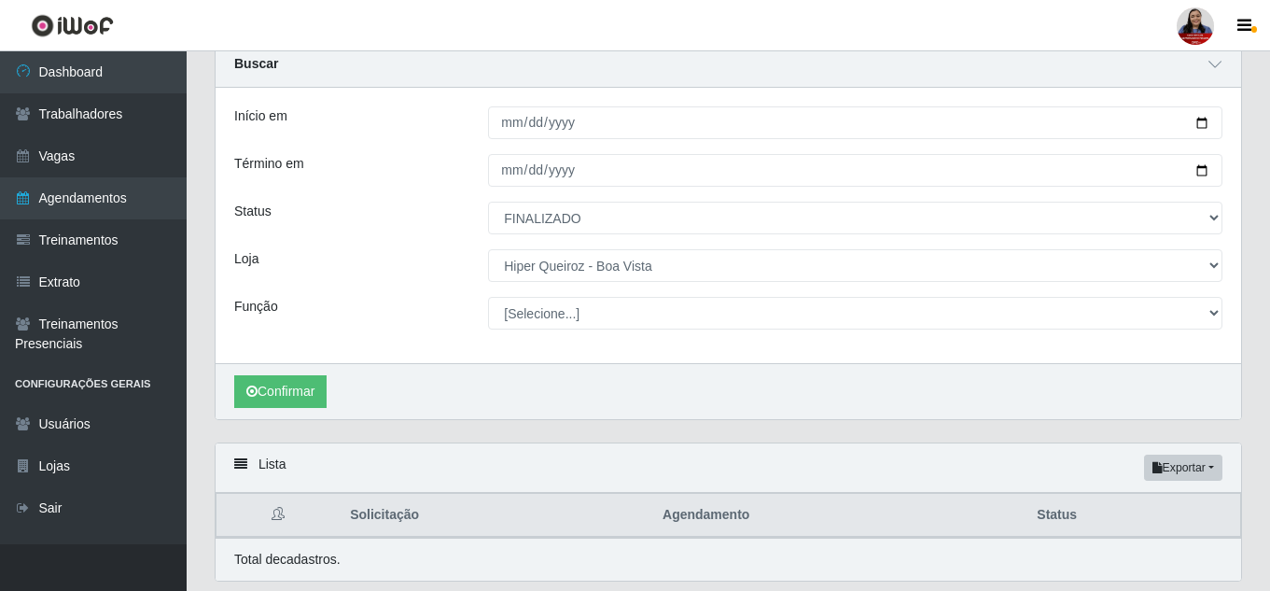
scroll to position [42, 0]
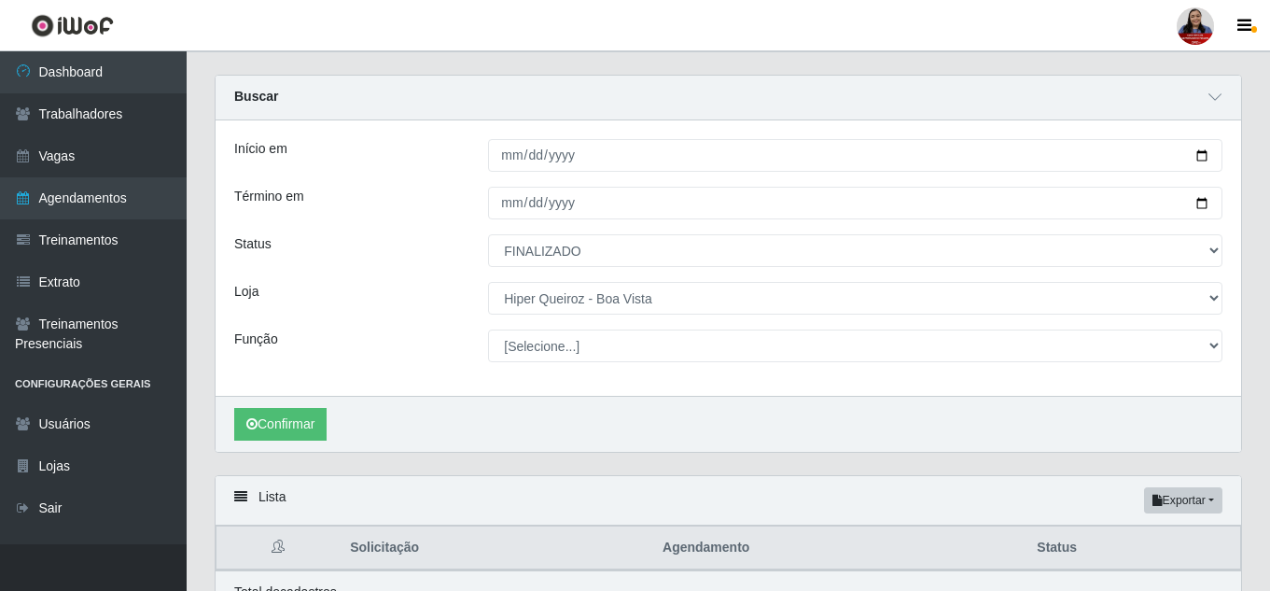
click at [444, 109] on div "Buscar" at bounding box center [728, 98] width 1025 height 45
